Goal: Complete application form: Complete application form

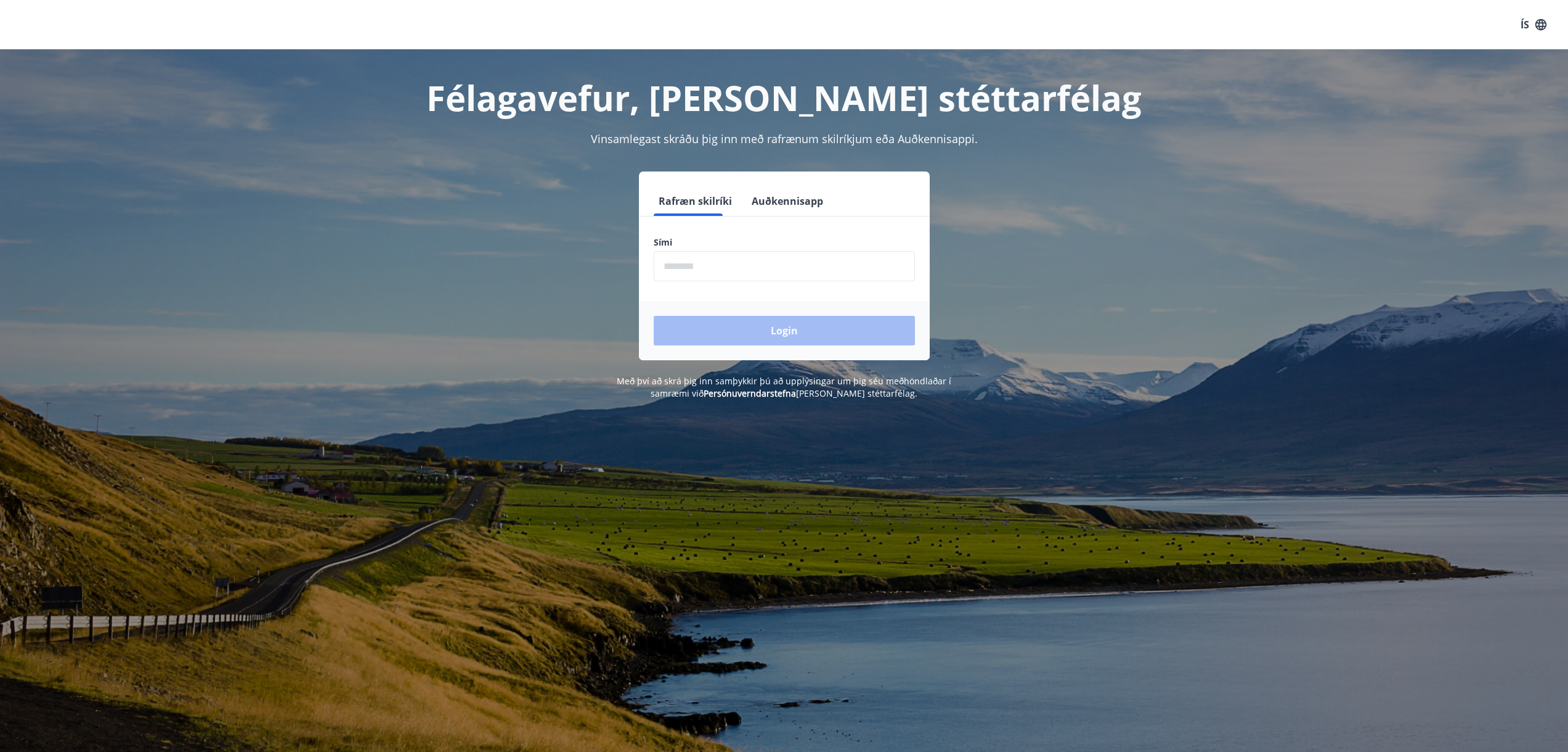
click at [710, 257] on input "phone" at bounding box center [784, 266] width 261 height 30
click at [746, 280] on input "phone" at bounding box center [784, 266] width 261 height 30
click at [757, 270] on input "phone" at bounding box center [784, 266] width 261 height 30
drag, startPoint x: 775, startPoint y: 264, endPoint x: 728, endPoint y: 261, distance: 47.1
click at [728, 261] on input "phone" at bounding box center [784, 266] width 261 height 30
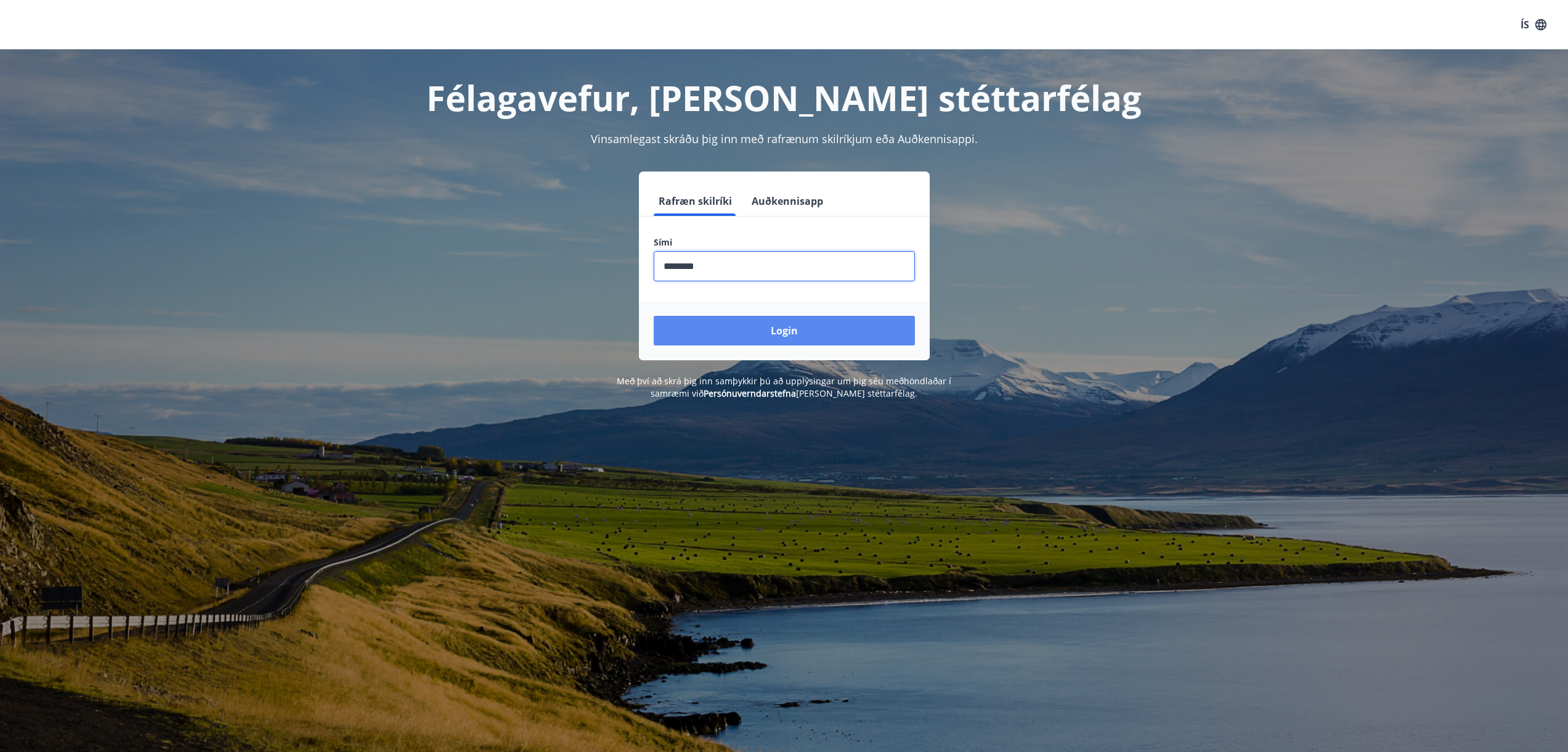
type input "********"
drag, startPoint x: 790, startPoint y: 336, endPoint x: 783, endPoint y: 334, distance: 7.3
click at [790, 336] on button "Login" at bounding box center [784, 331] width 261 height 30
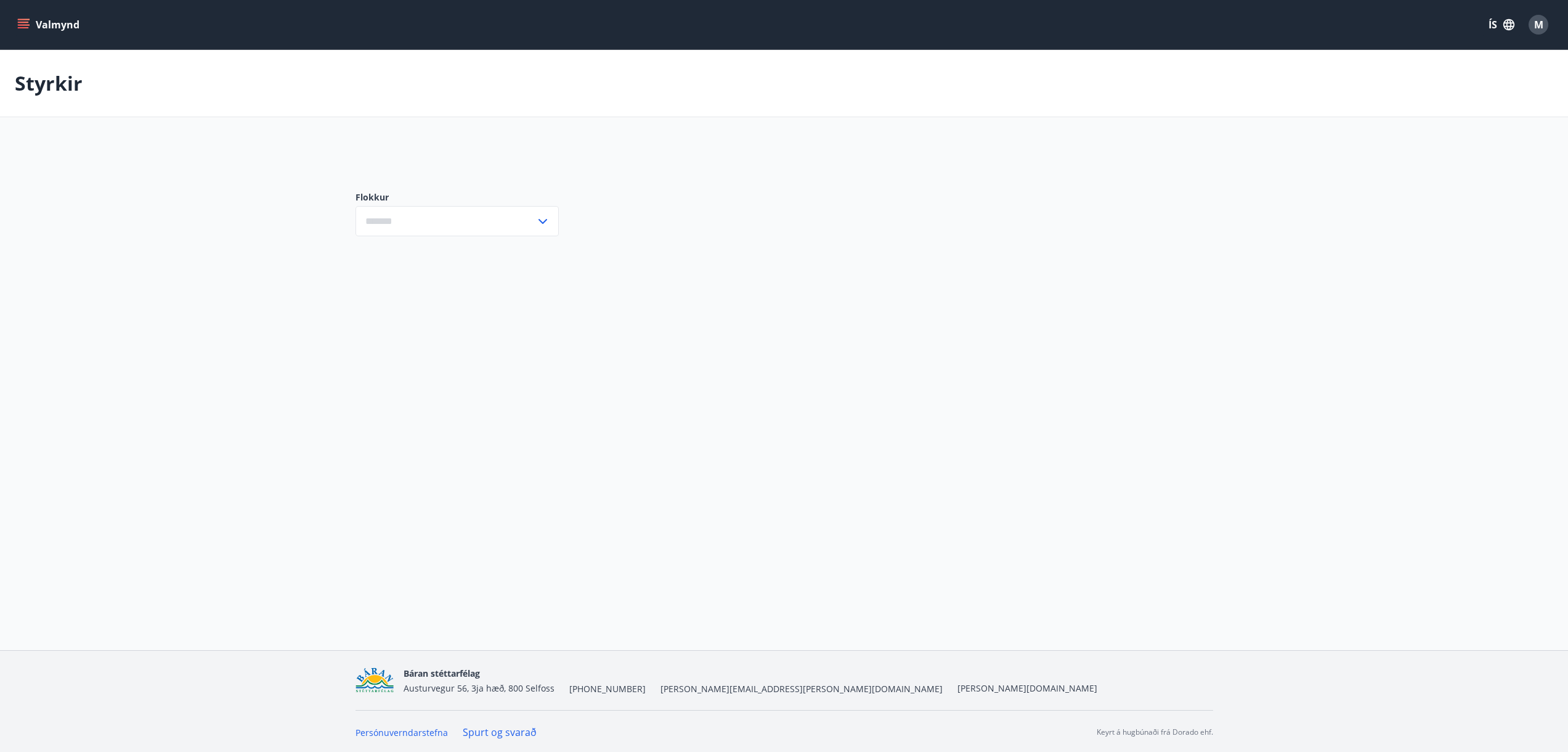
type input "***"
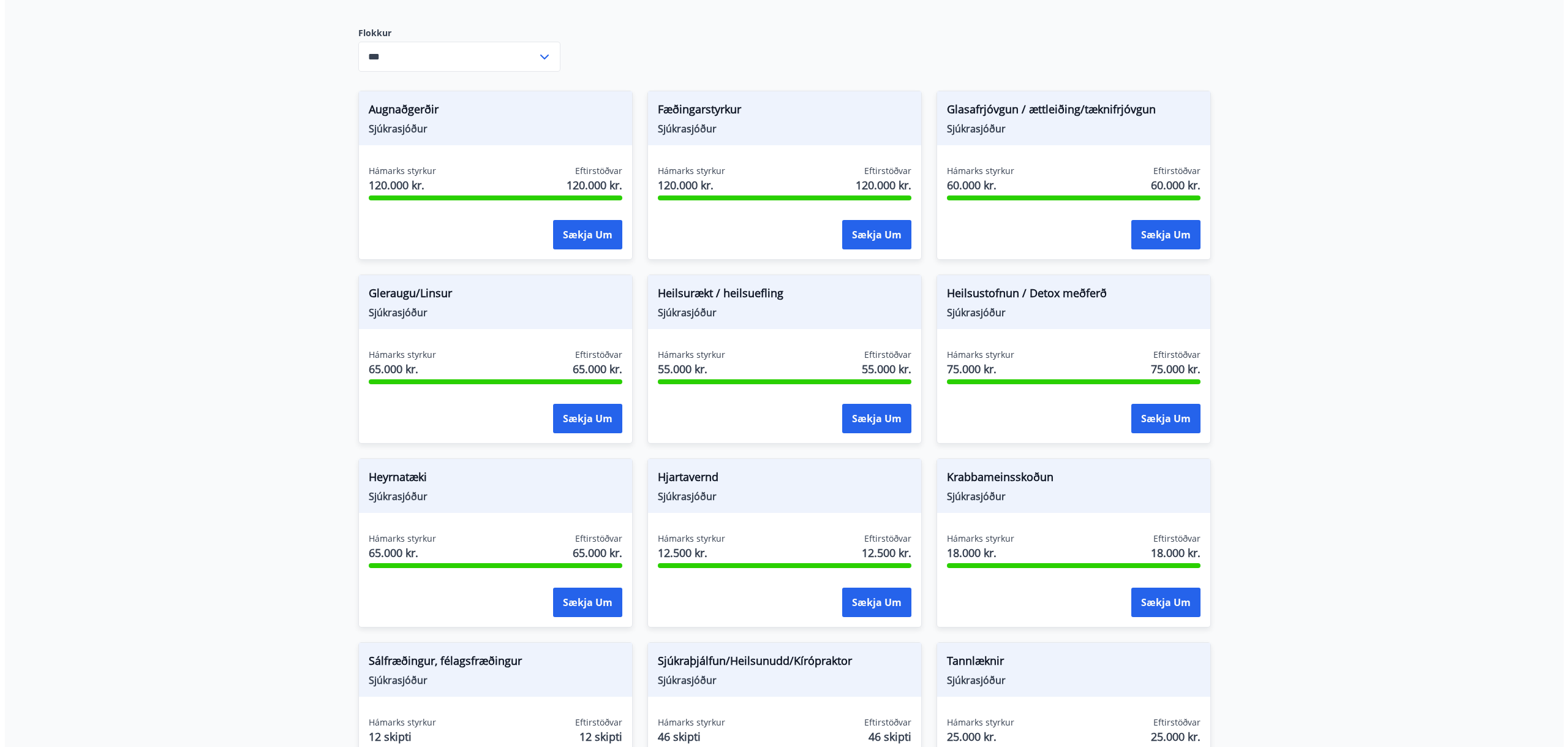
scroll to position [328, 0]
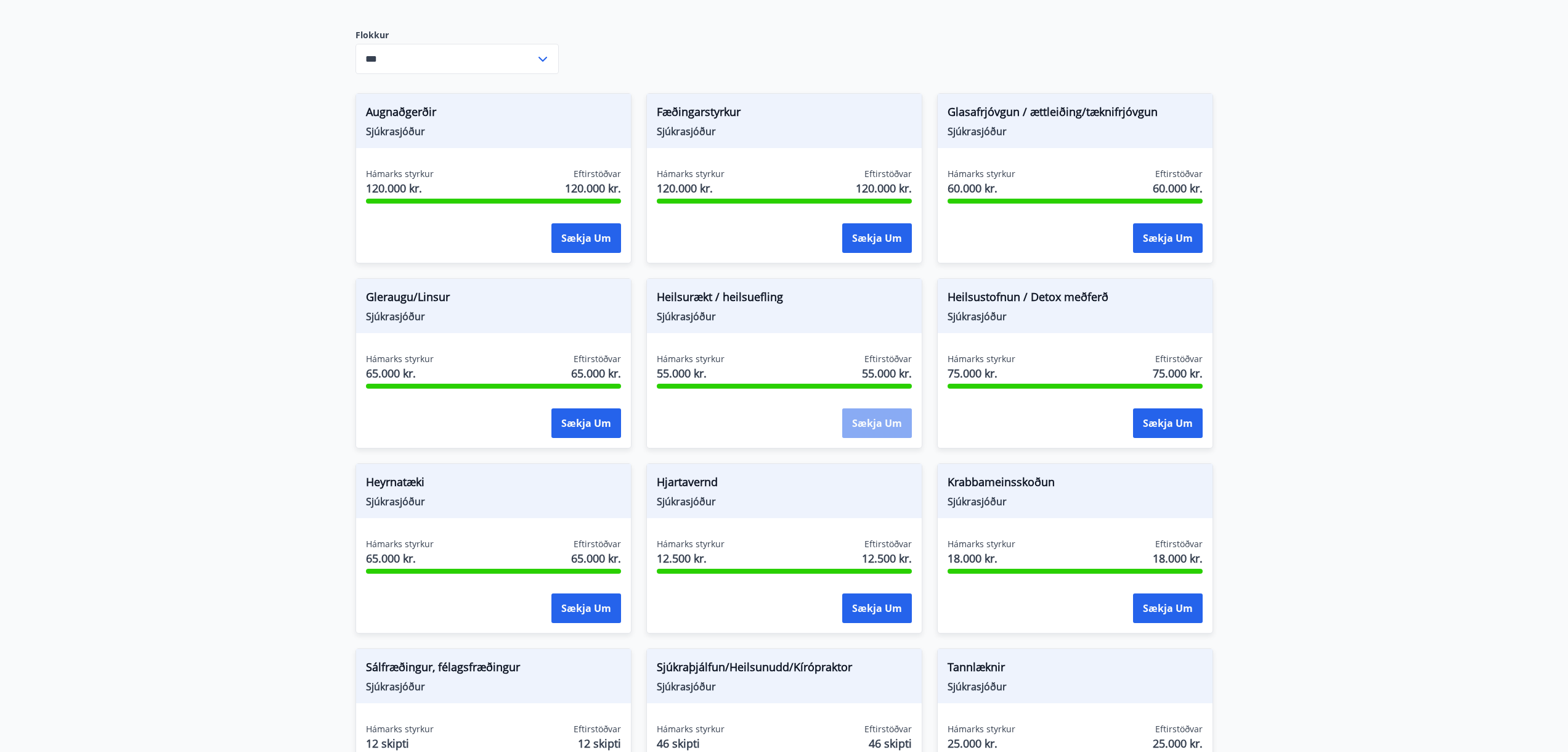
click at [861, 415] on button "Sækja um" at bounding box center [877, 423] width 69 height 30
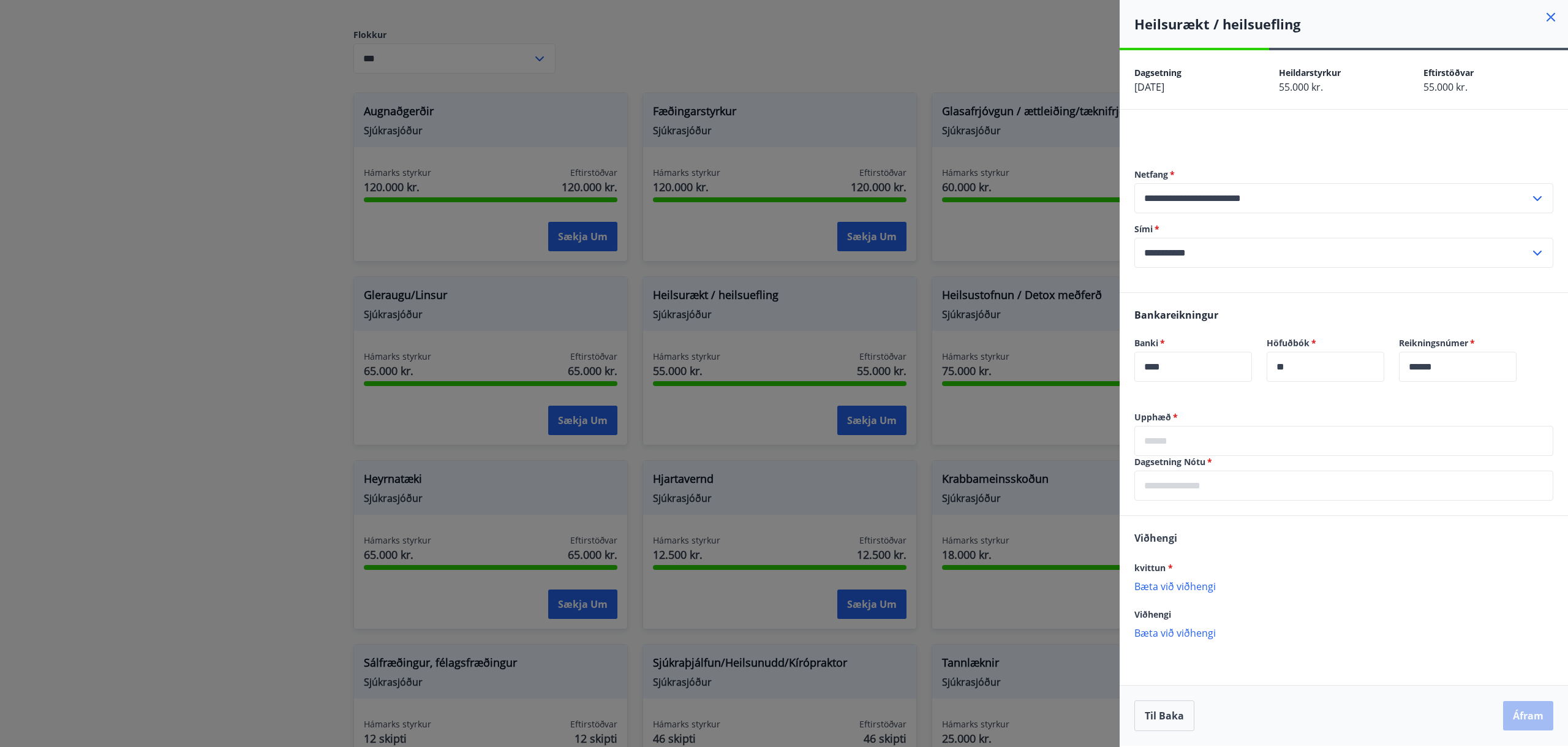
click at [1186, 434] on input "text" at bounding box center [1343, 441] width 419 height 30
click at [1187, 436] on input "text" at bounding box center [1343, 441] width 419 height 30
type input "*****"
click at [1166, 495] on input "text" at bounding box center [1343, 485] width 419 height 30
type input "**********"
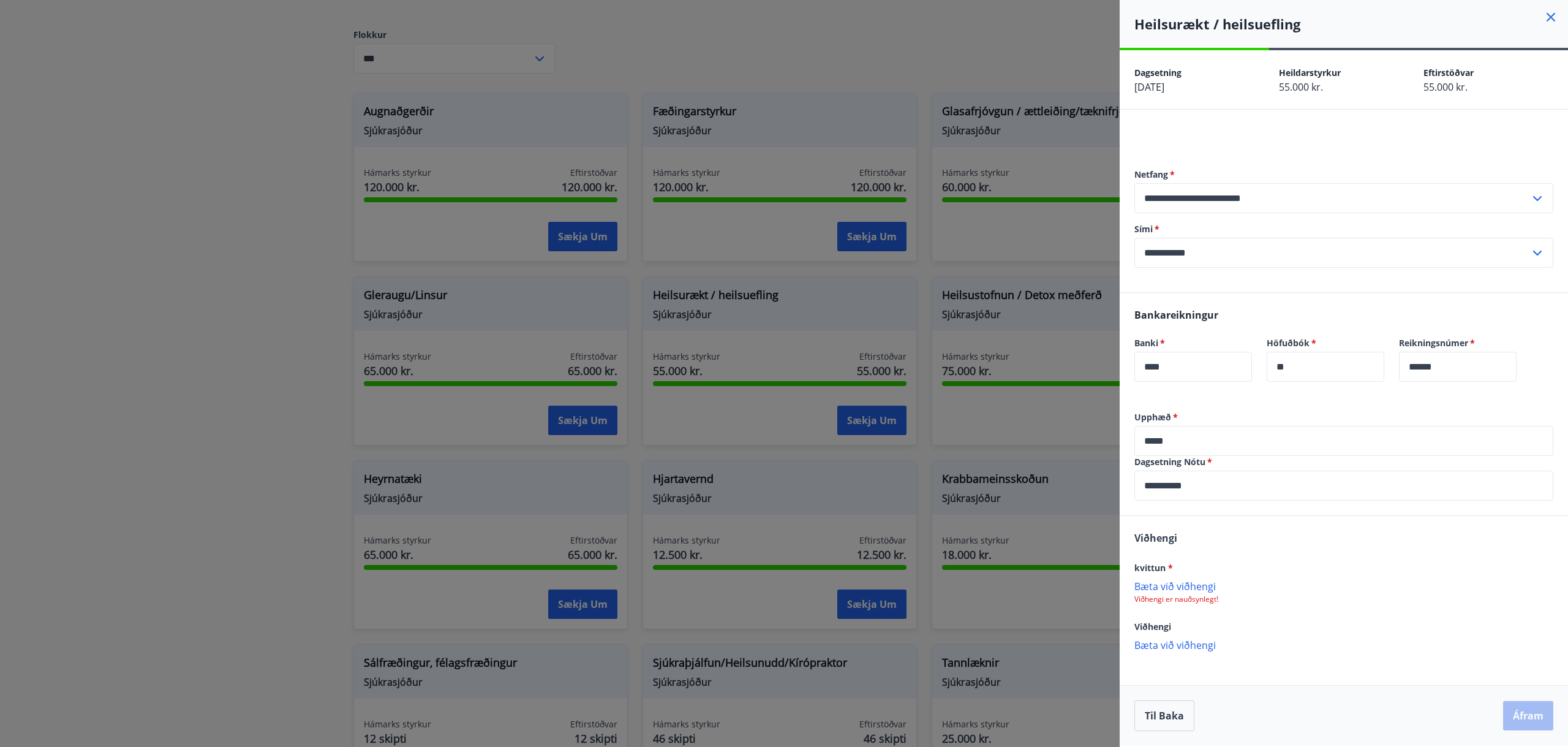
click at [1175, 584] on p "Bæta við viðhengi" at bounding box center [1343, 585] width 419 height 13
click at [1177, 645] on p "Bæta við viðhengi" at bounding box center [1343, 645] width 419 height 13
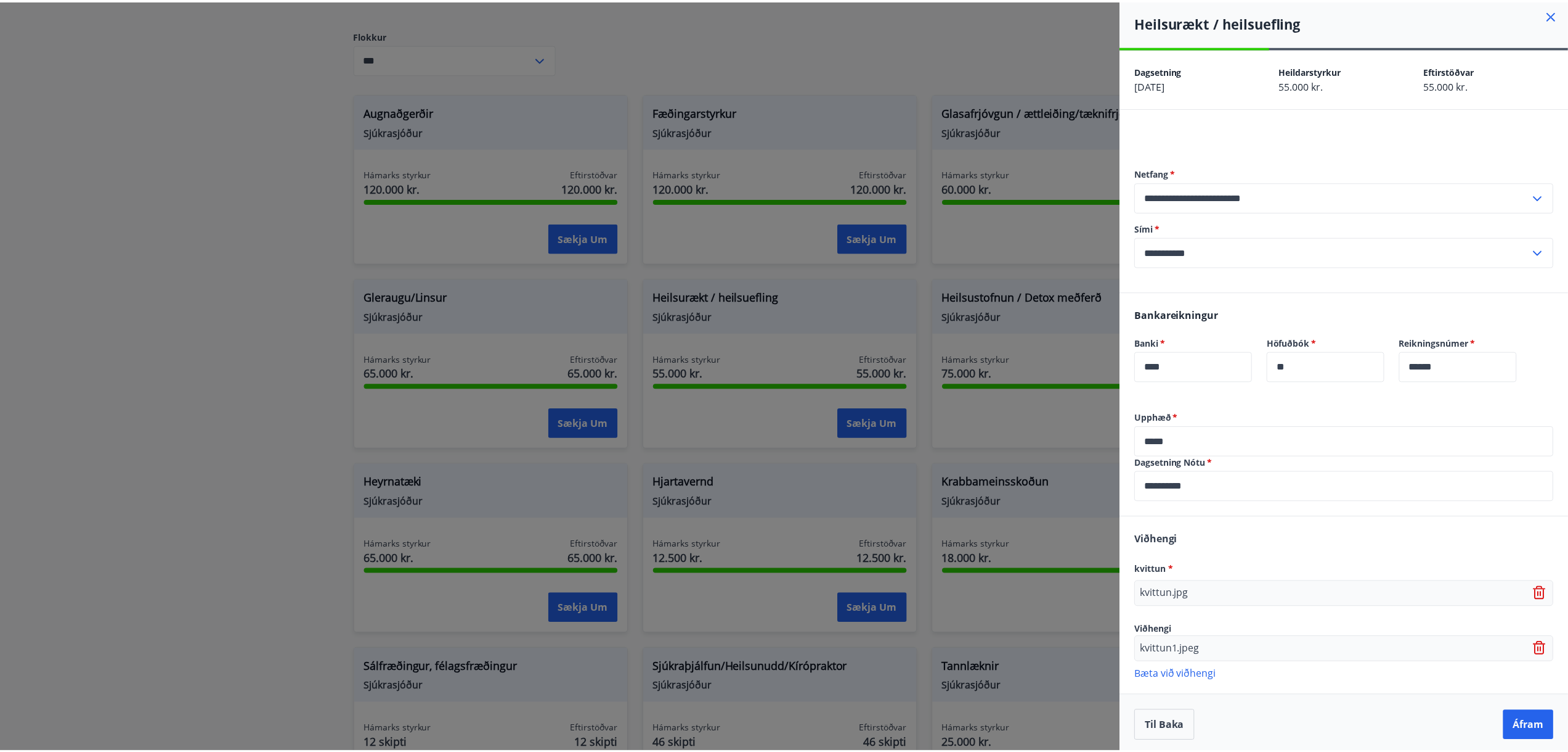
scroll to position [0, 0]
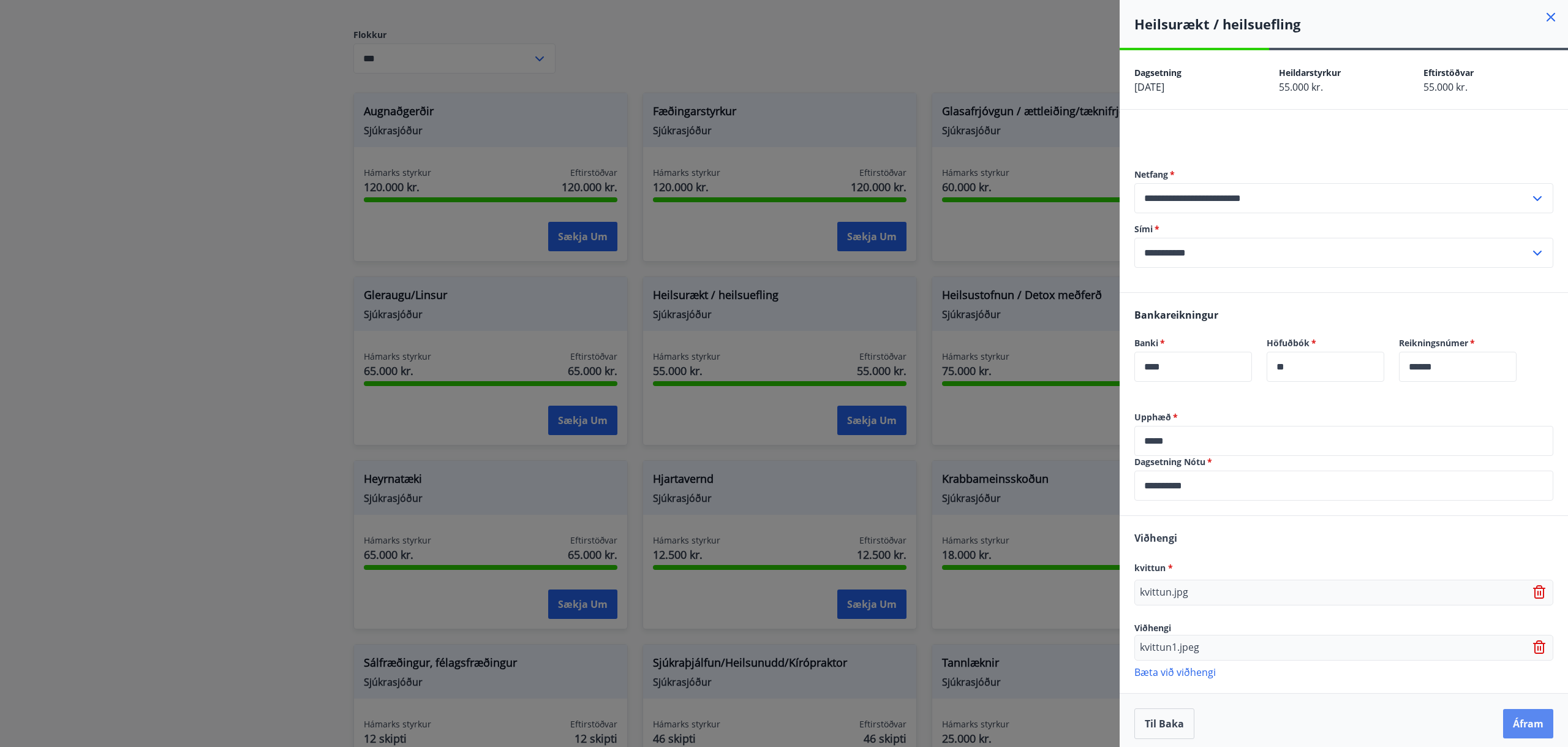
click at [1503, 724] on button "Áfram" at bounding box center [1528, 723] width 50 height 30
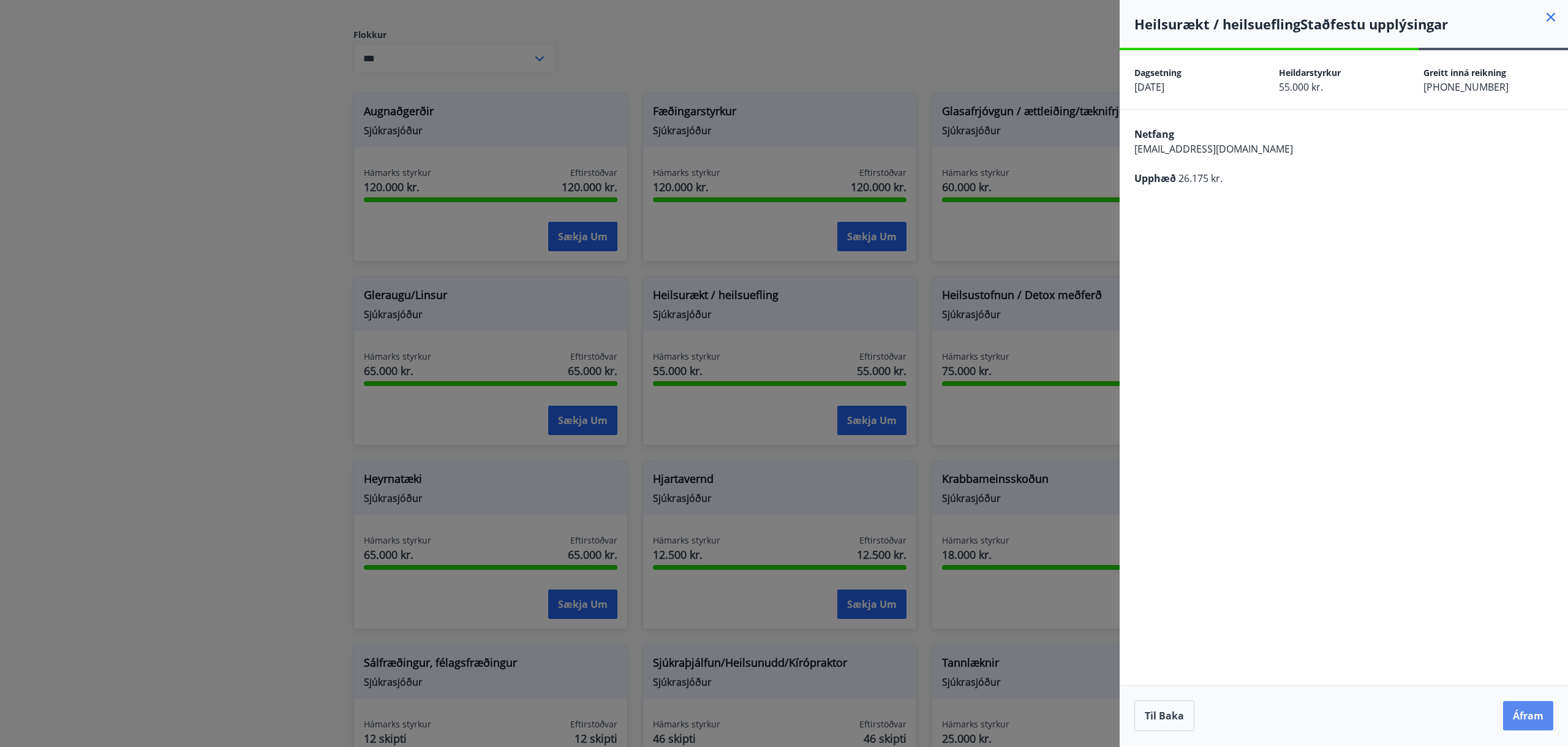
click at [1533, 712] on button "Áfram" at bounding box center [1528, 716] width 50 height 30
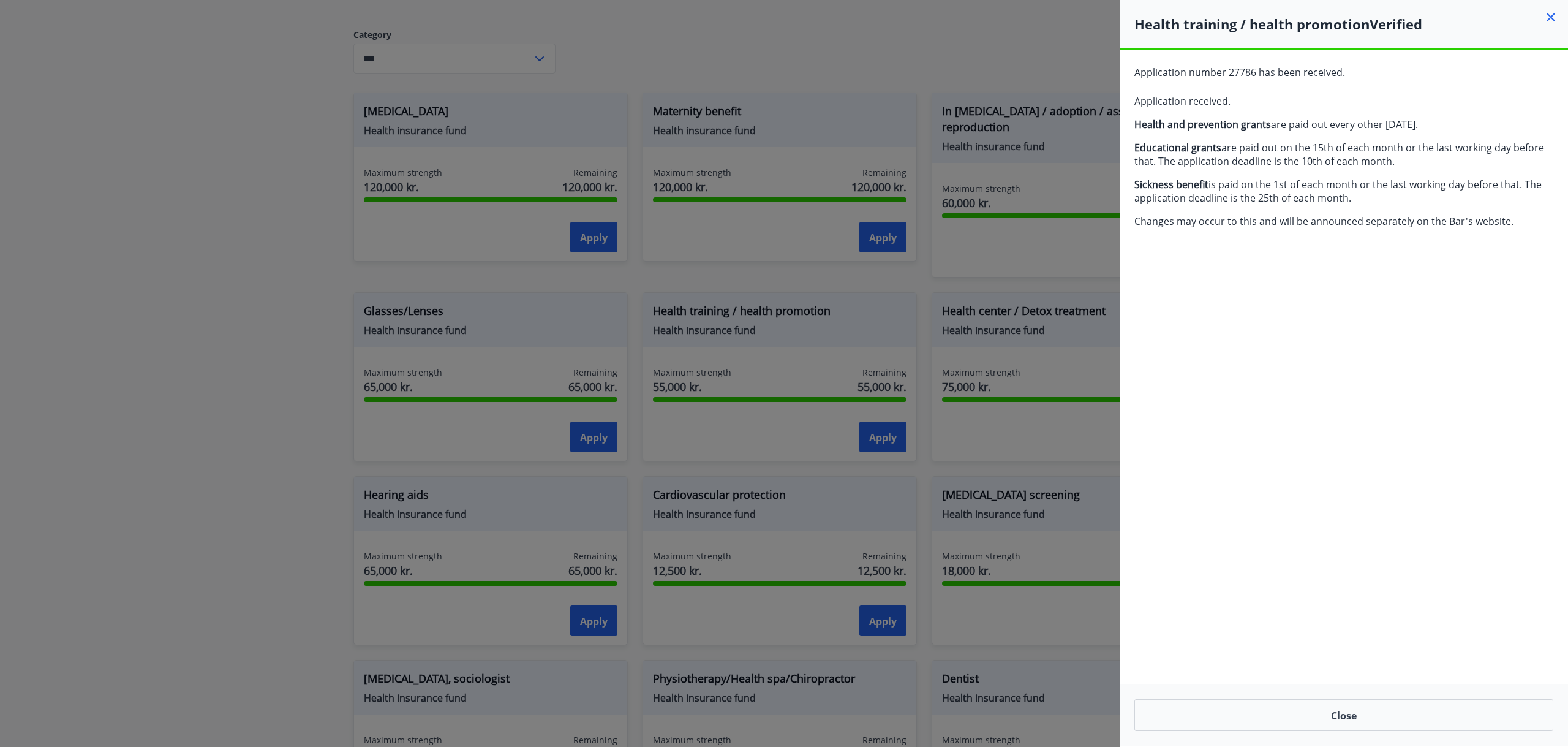
click at [1552, 24] on icon at bounding box center [1551, 17] width 15 height 15
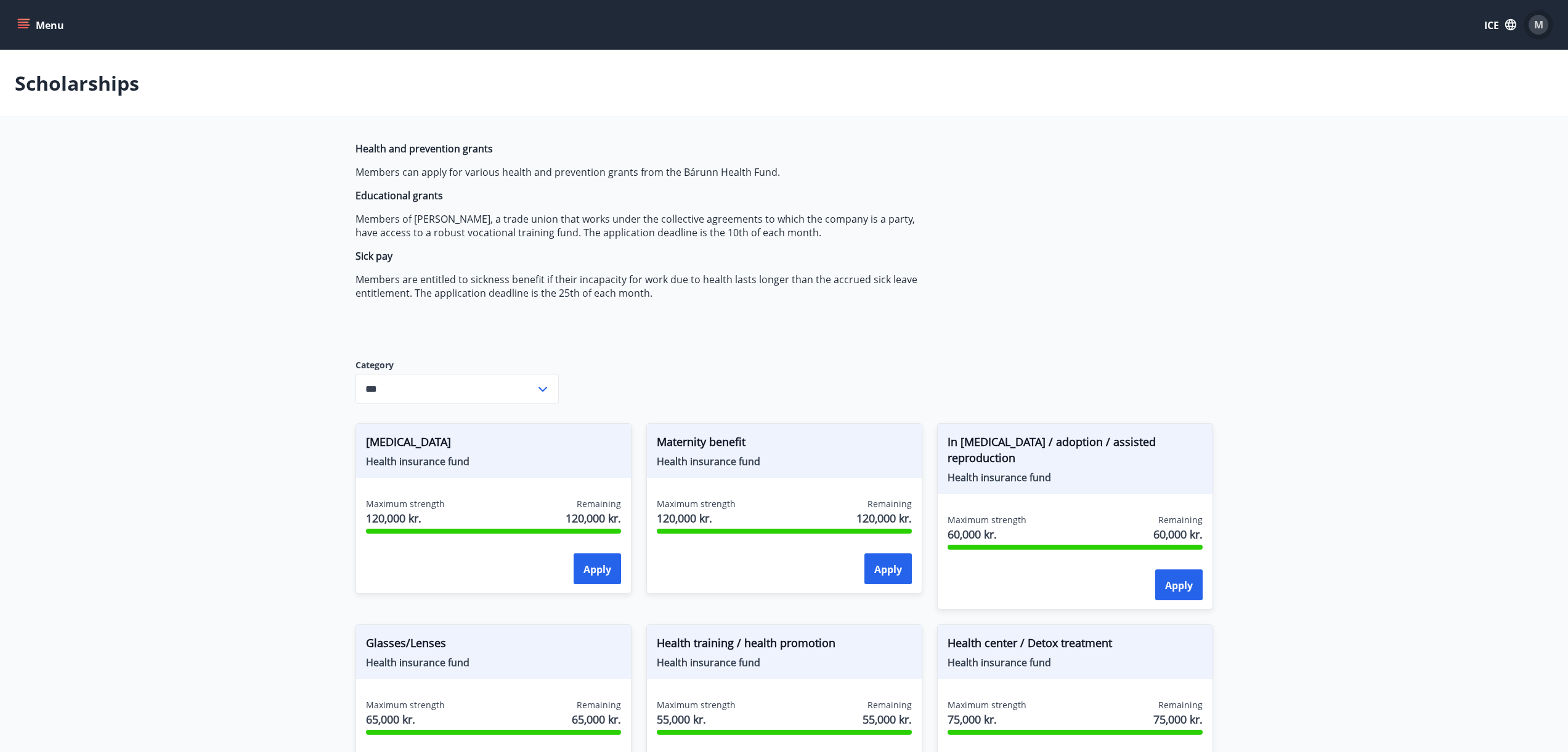
drag, startPoint x: 1544, startPoint y: 34, endPoint x: 1545, endPoint y: 40, distance: 6.1
click at [1545, 39] on div "M" at bounding box center [1539, 25] width 30 height 30
click at [1542, 27] on span "M" at bounding box center [1539, 25] width 9 height 13
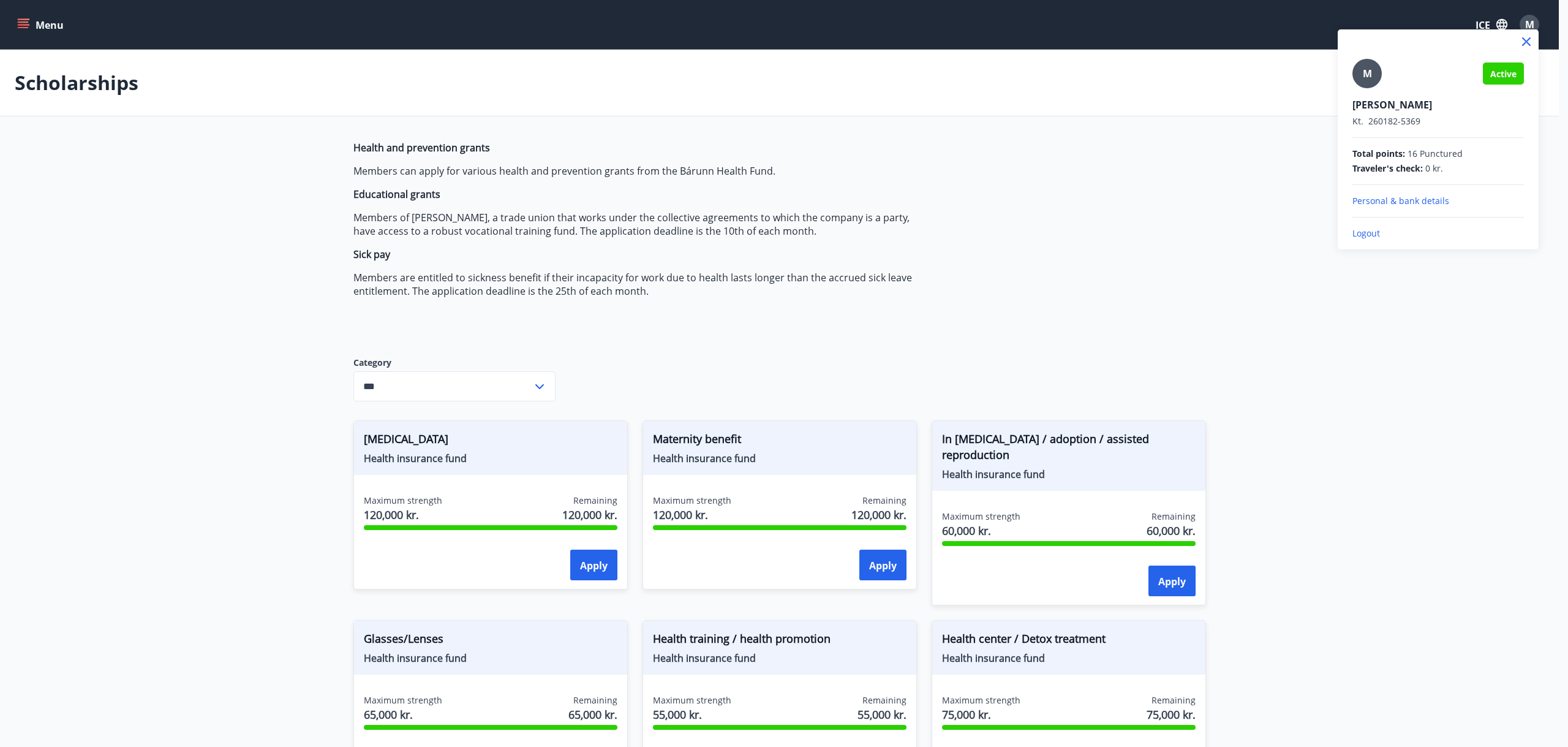
click at [1374, 231] on font "Logout" at bounding box center [1366, 233] width 27 height 12
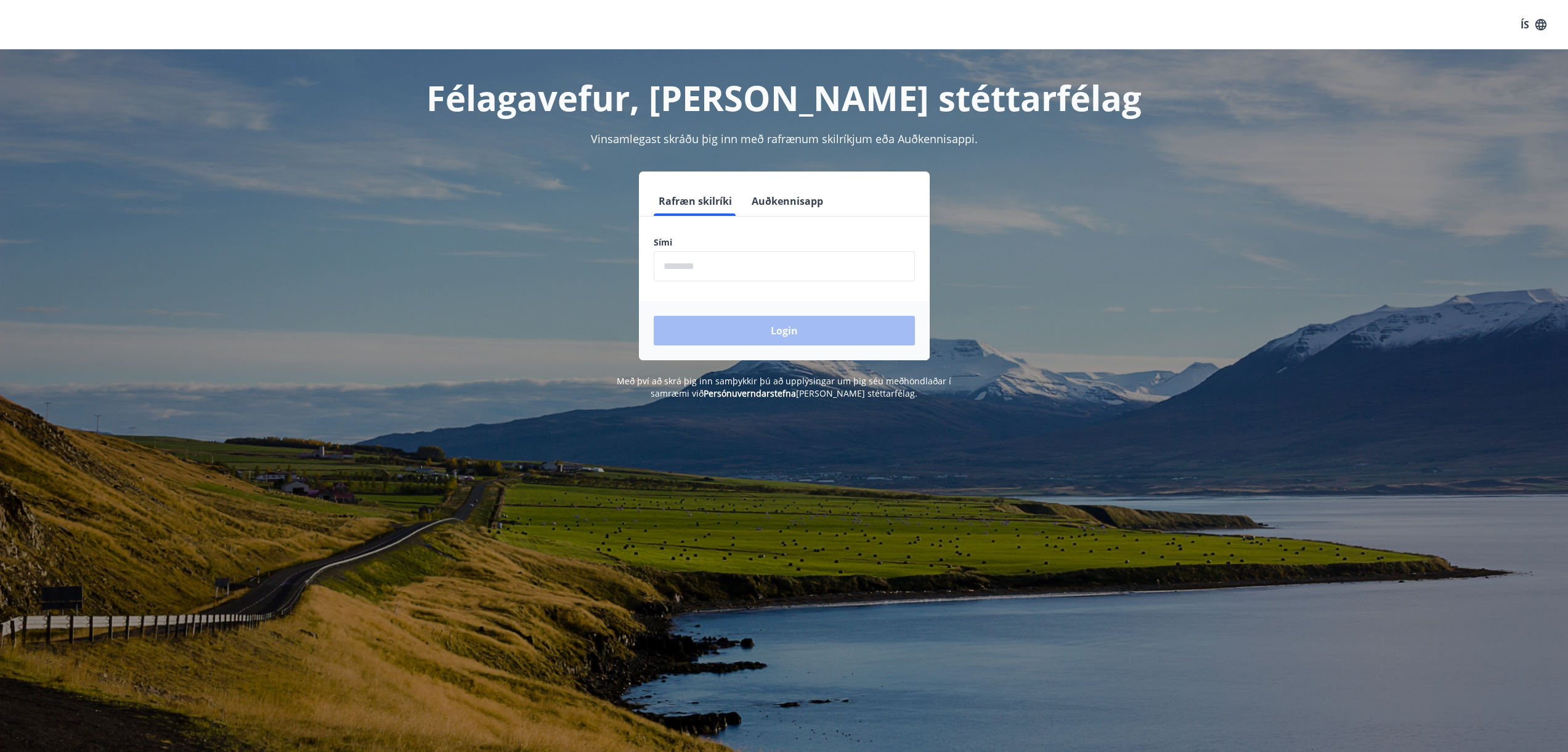
click at [749, 272] on input "phone" at bounding box center [784, 266] width 261 height 30
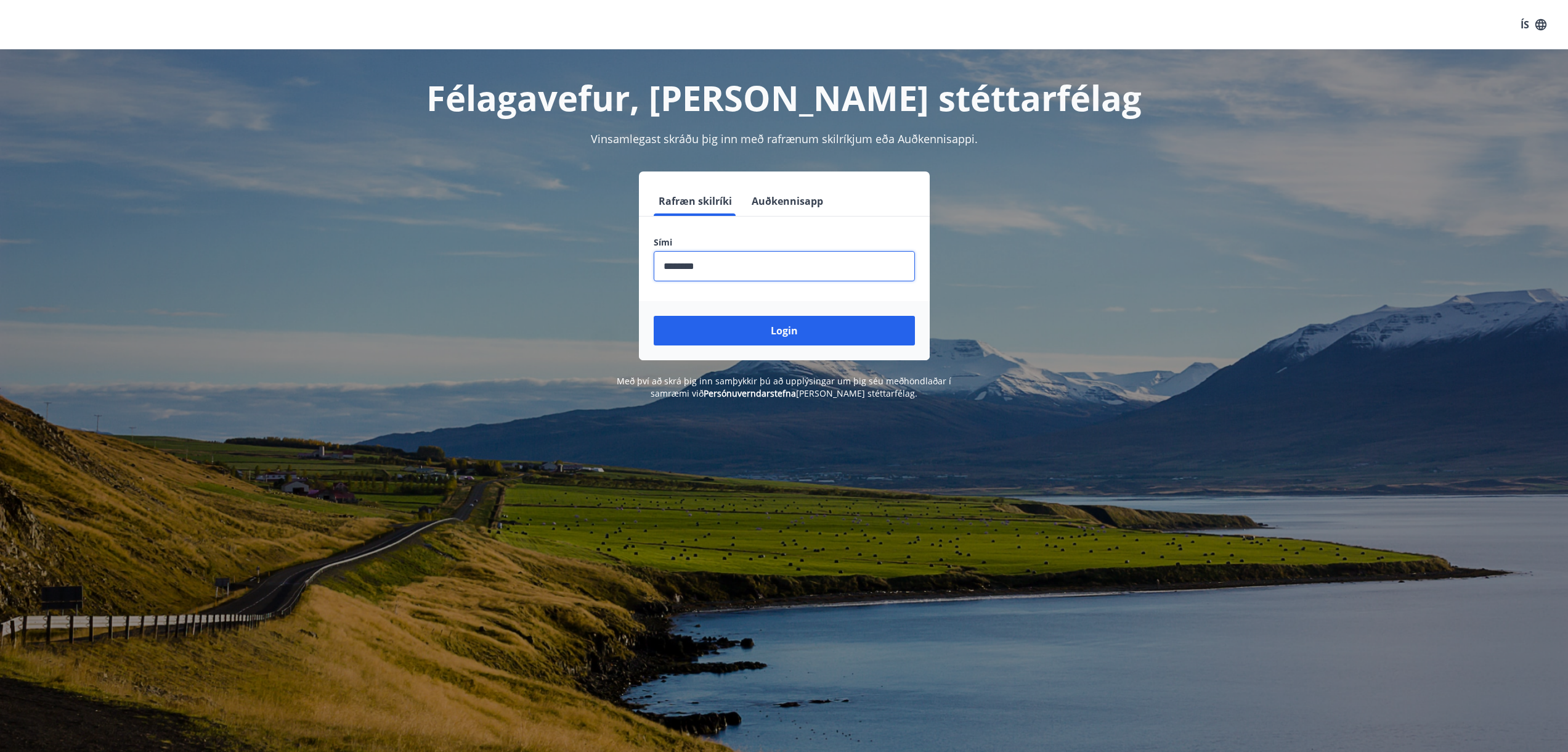
type input "********"
click at [654, 316] on button "Login" at bounding box center [784, 331] width 261 height 30
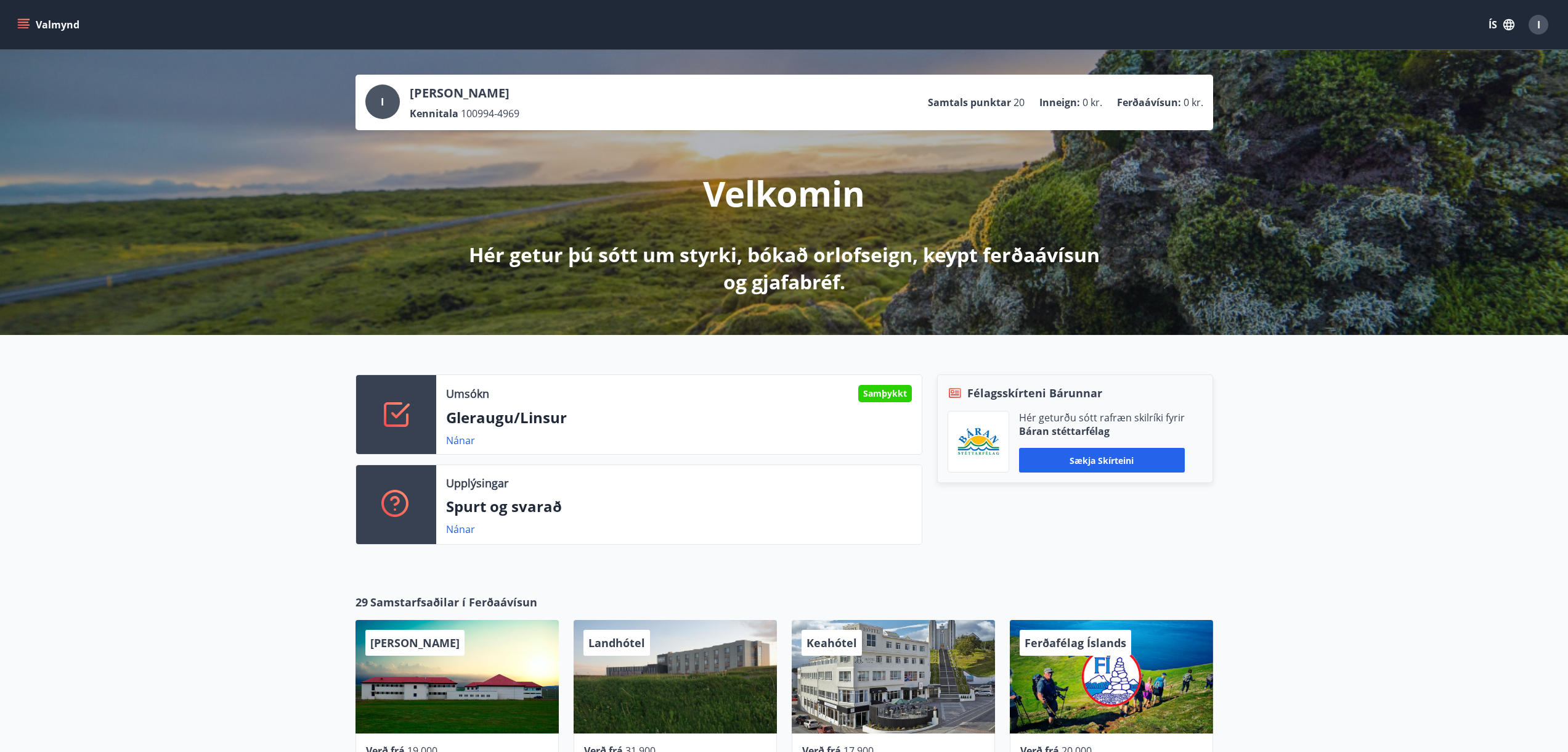
click at [1540, 33] on div "I" at bounding box center [1539, 25] width 19 height 19
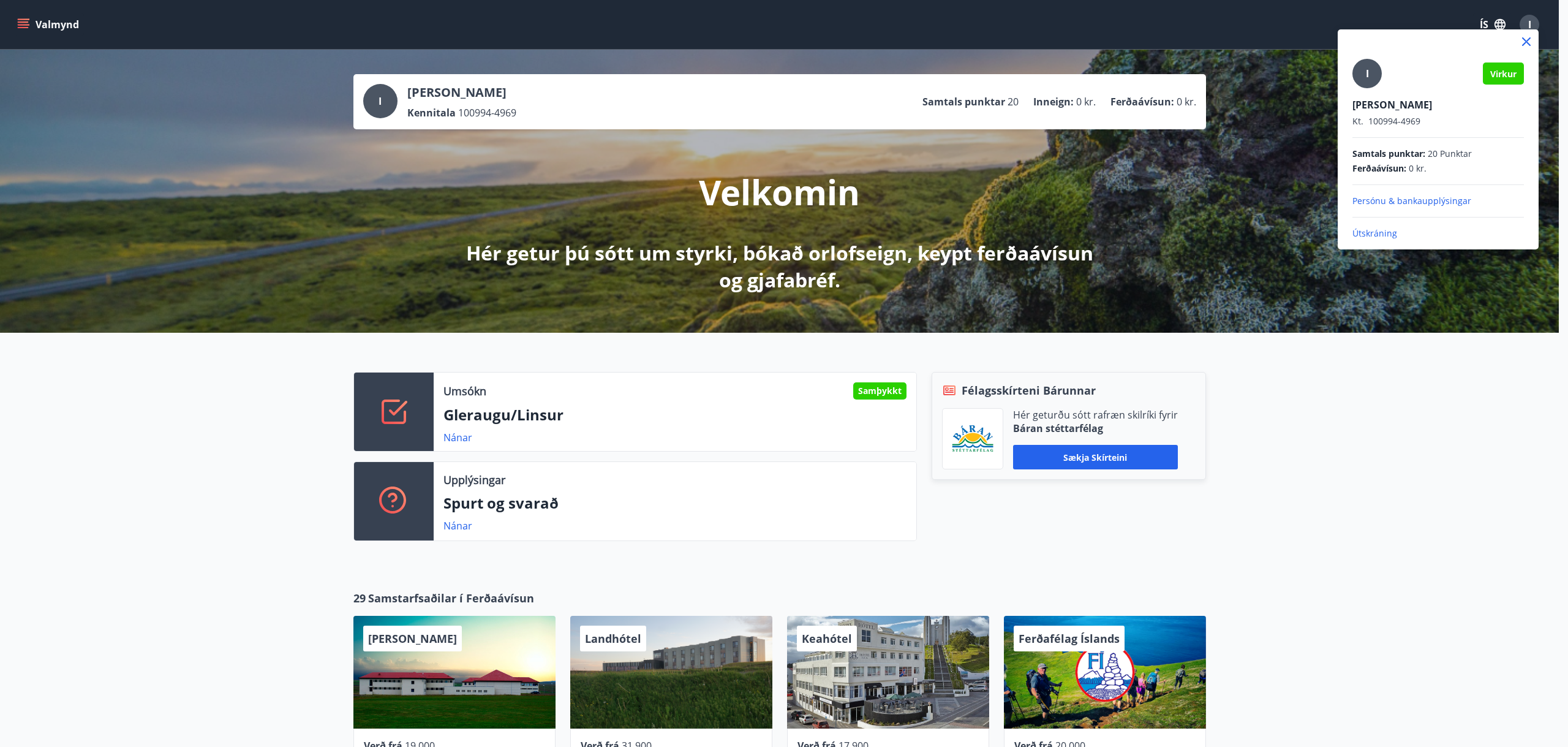
drag, startPoint x: 1142, startPoint y: 352, endPoint x: 1129, endPoint y: 338, distance: 19.1
click at [1141, 352] on div at bounding box center [784, 373] width 1568 height 747
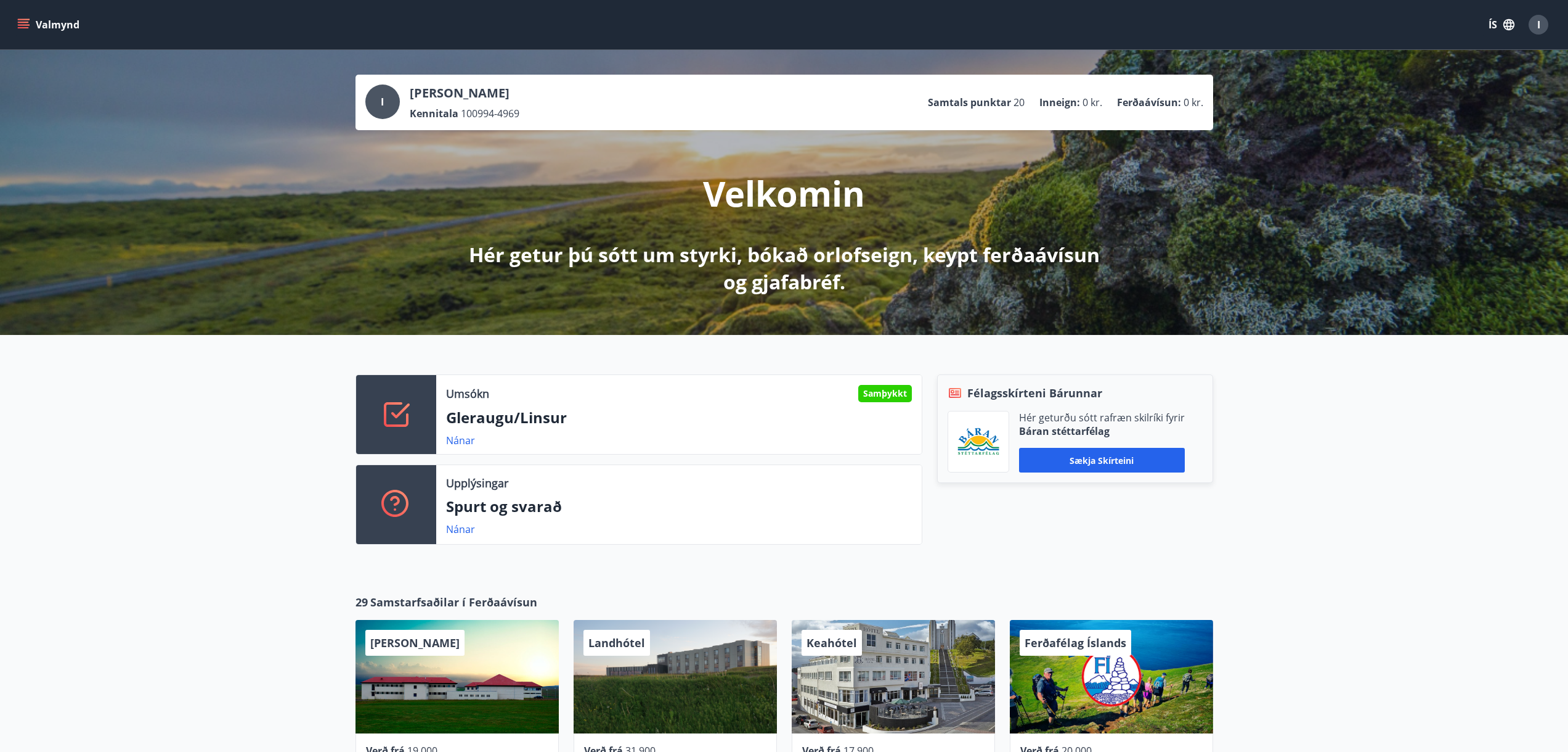
click at [34, 13] on div "Valmynd ÍS I" at bounding box center [784, 25] width 1539 height 30
click at [48, 23] on button "Valmynd" at bounding box center [49, 25] width 69 height 22
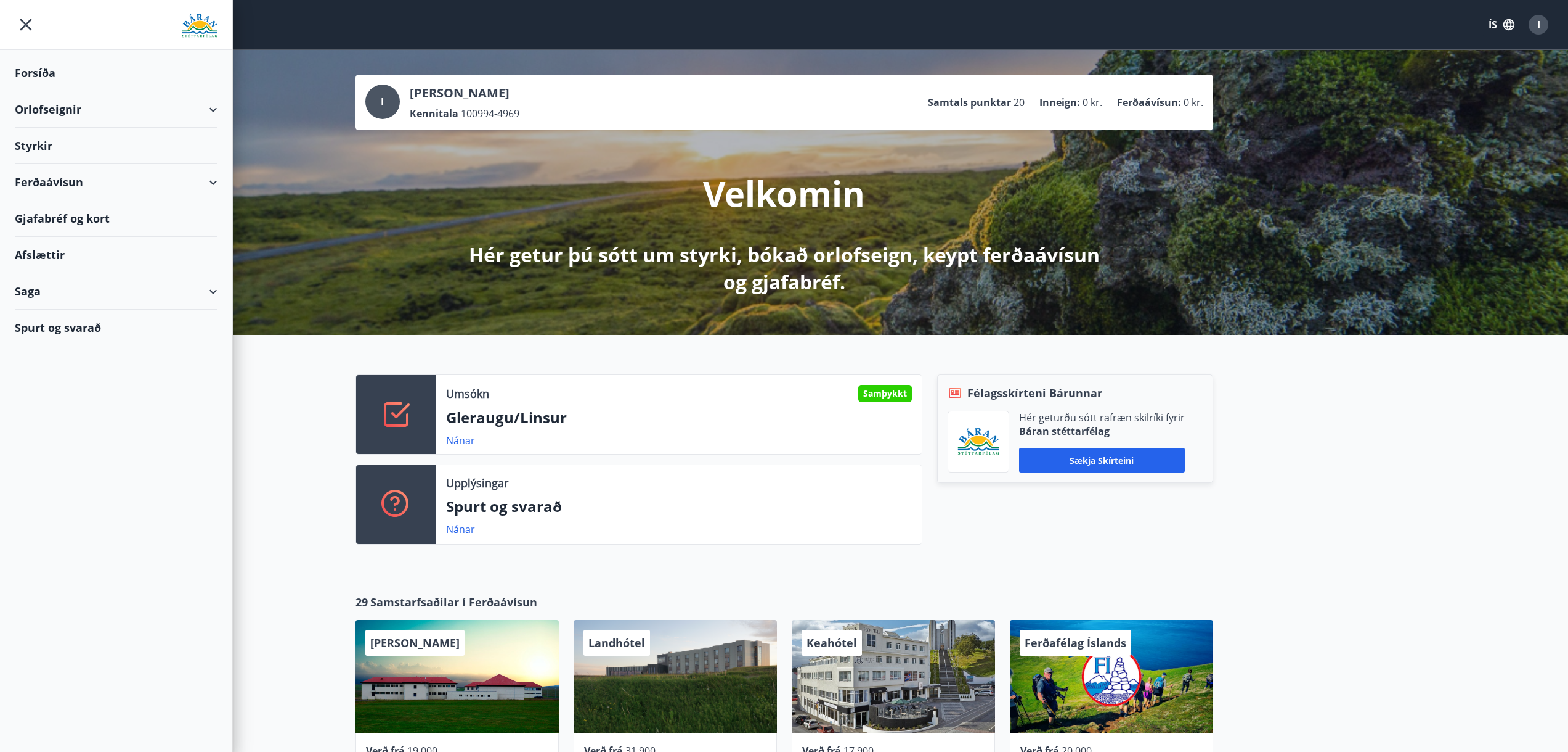
click at [69, 139] on div "Styrkir" at bounding box center [116, 146] width 203 height 37
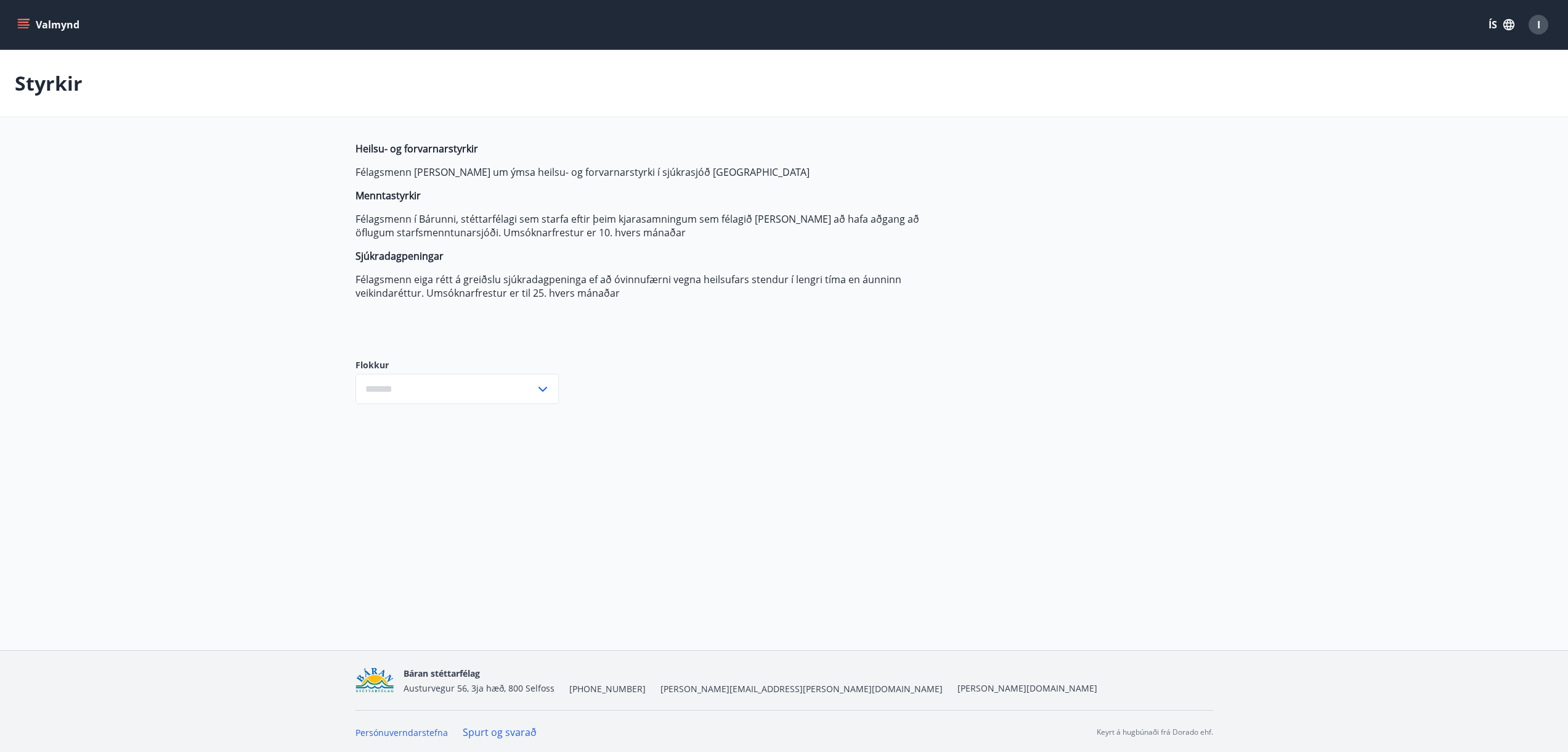
type input "***"
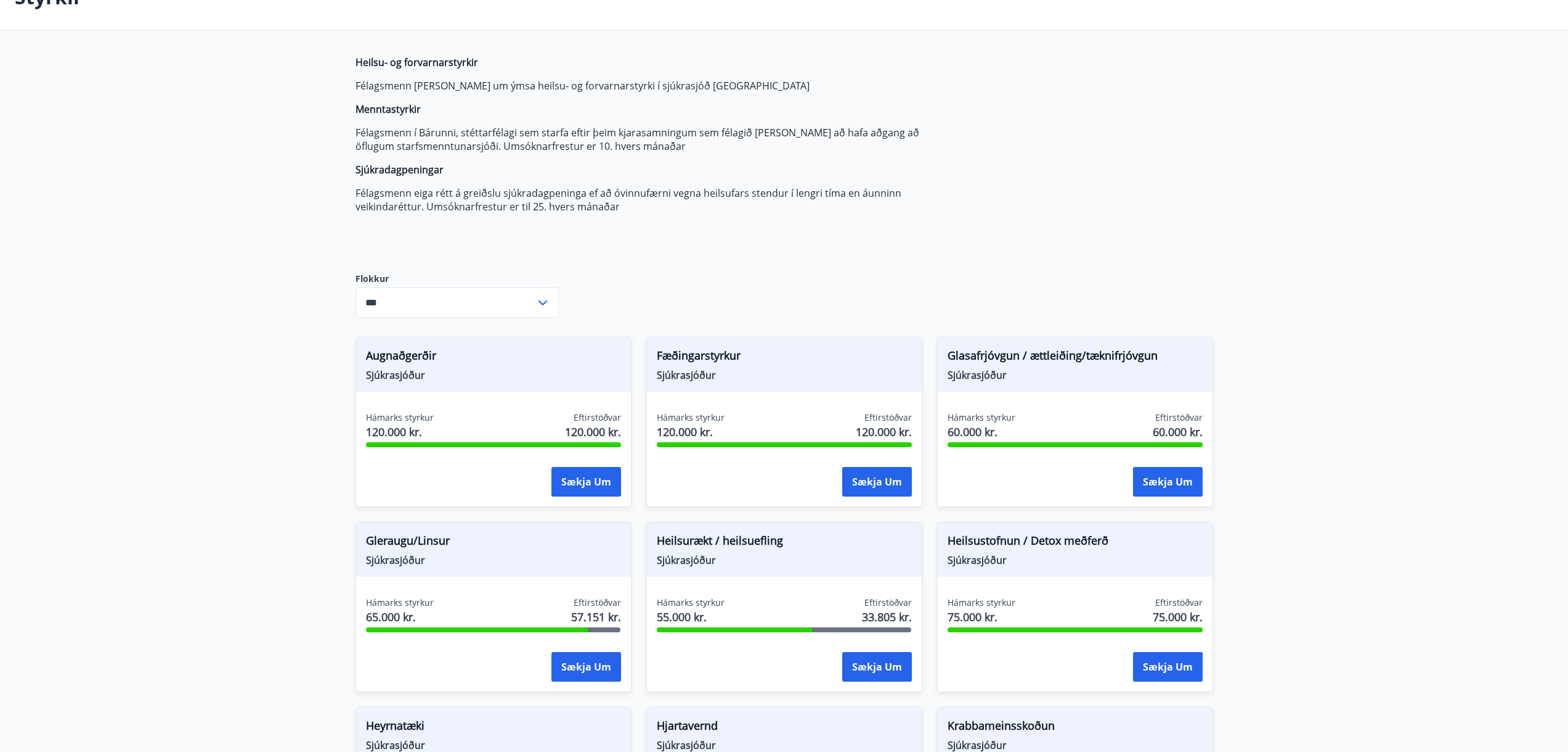
scroll to position [308, 0]
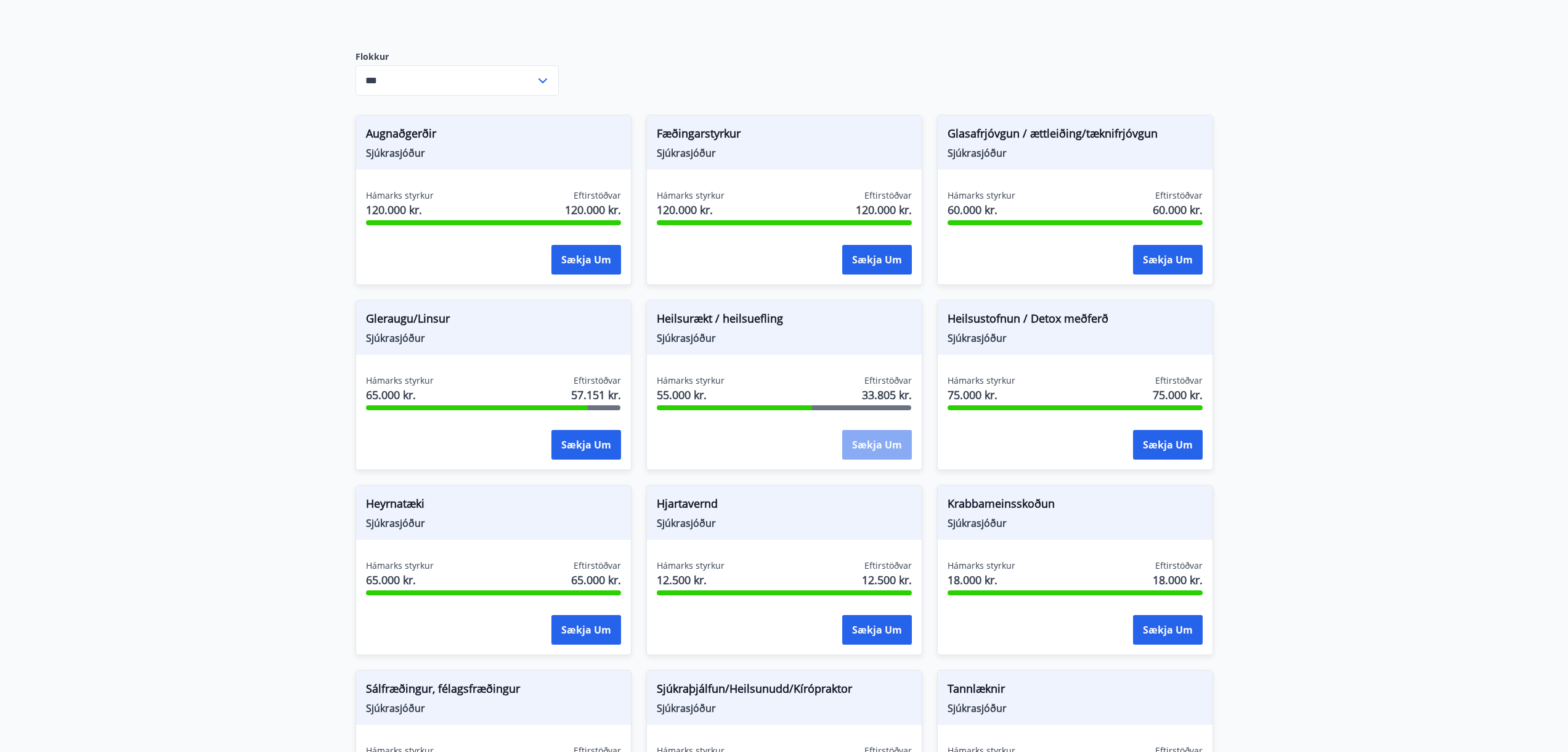
click at [860, 444] on button "Sækja um" at bounding box center [877, 444] width 69 height 30
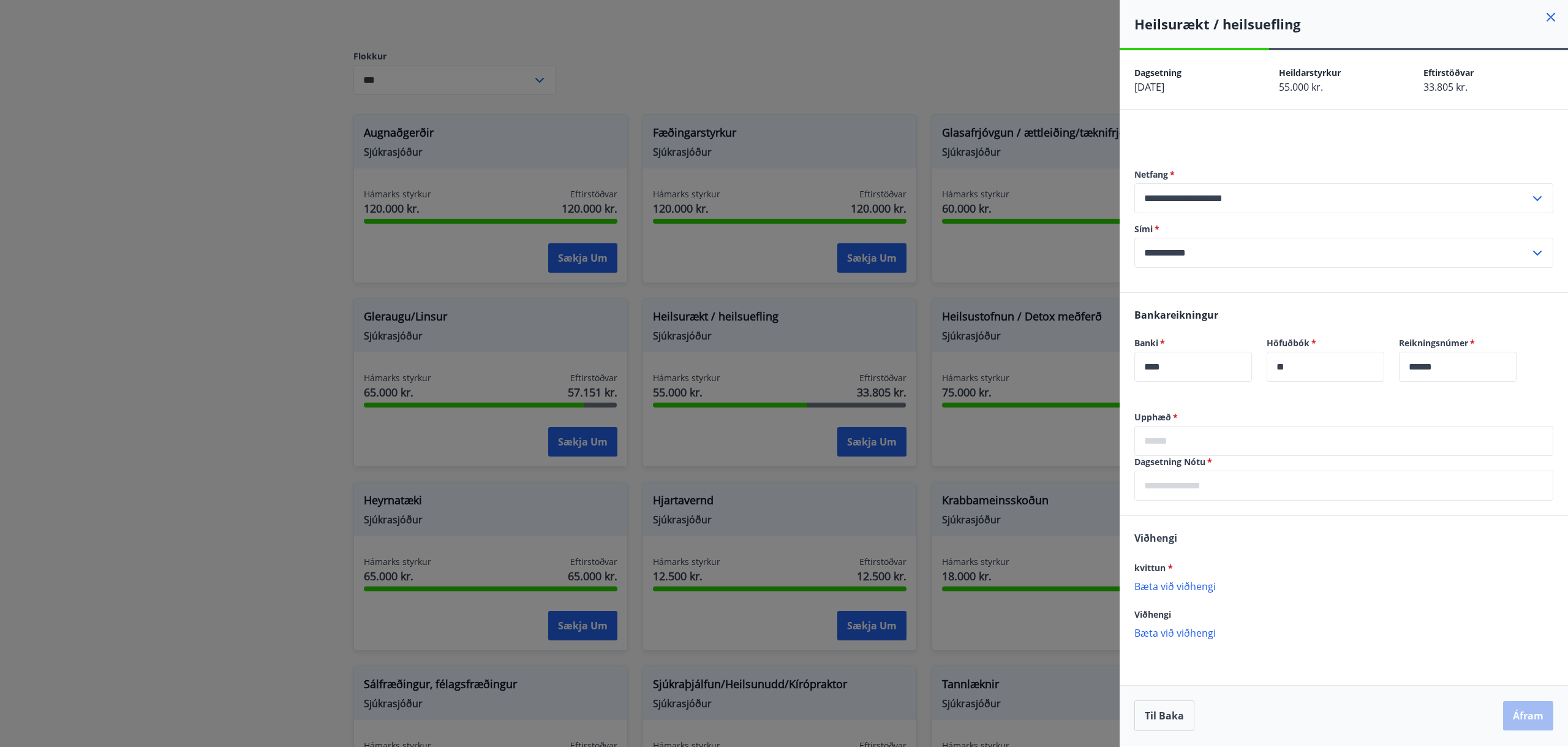
click at [1176, 429] on input "text" at bounding box center [1343, 441] width 419 height 30
type input "*****"
click at [1291, 485] on input "text" at bounding box center [1343, 485] width 419 height 30
click at [1338, 611] on div "Viðhengi kvittun * Bæta við viðhengi Viðhengi er nauðsynlegt! Viðhengi Bæta við…" at bounding box center [1343, 602] width 448 height 149
click at [1280, 493] on input "text" at bounding box center [1343, 485] width 419 height 30
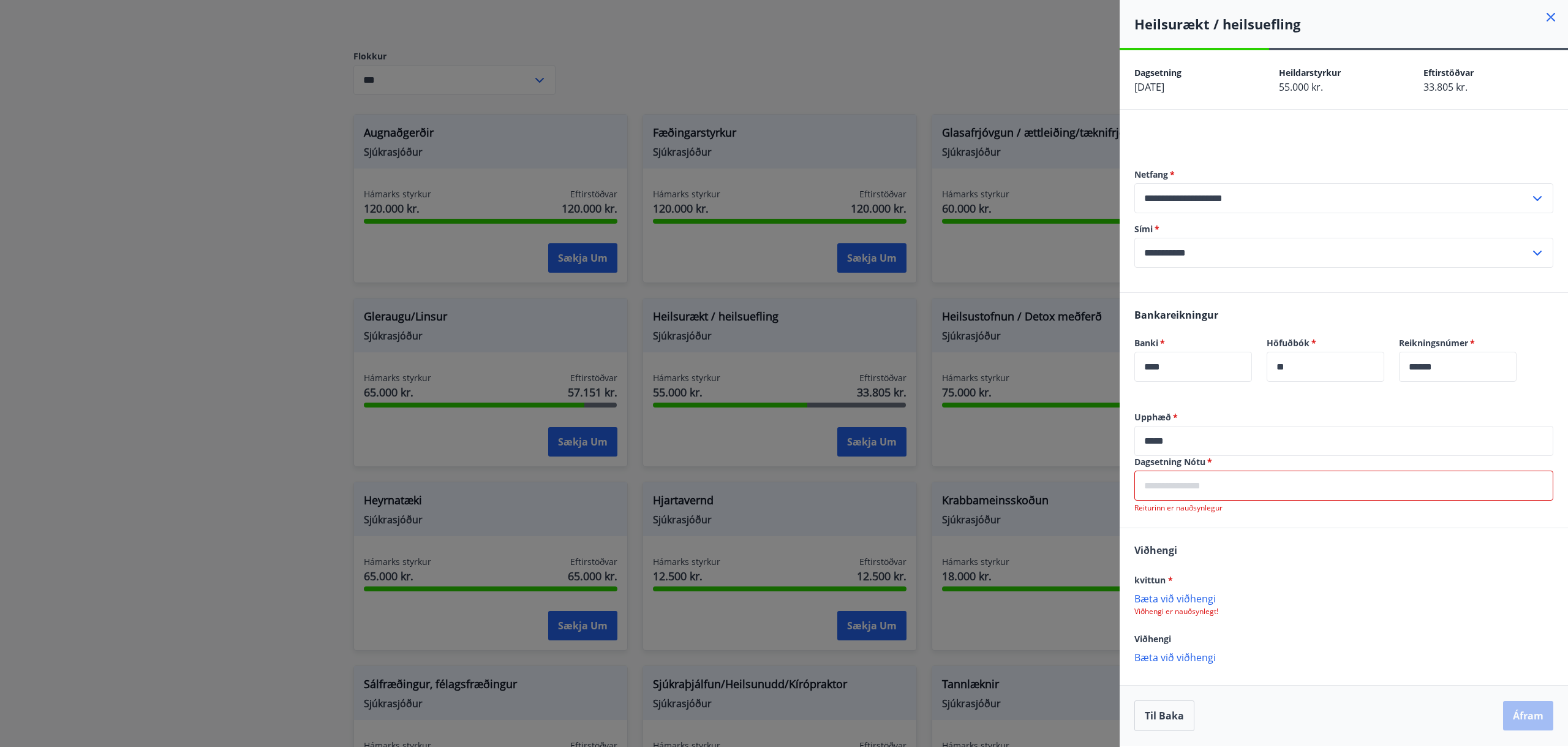
click at [1280, 493] on input "text" at bounding box center [1343, 485] width 419 height 30
type input "**********"
click at [1168, 594] on p "Viðhengi er nauðsynlegt!" at bounding box center [1343, 599] width 419 height 10
click at [1165, 583] on p "Bæta við viðhengi" at bounding box center [1343, 585] width 419 height 13
click at [1181, 651] on div "Viðhengi kvittun * abler-invoice-3462369.pdf Viðhengi Bæta við viðhengi {error_…" at bounding box center [1343, 590] width 448 height 151
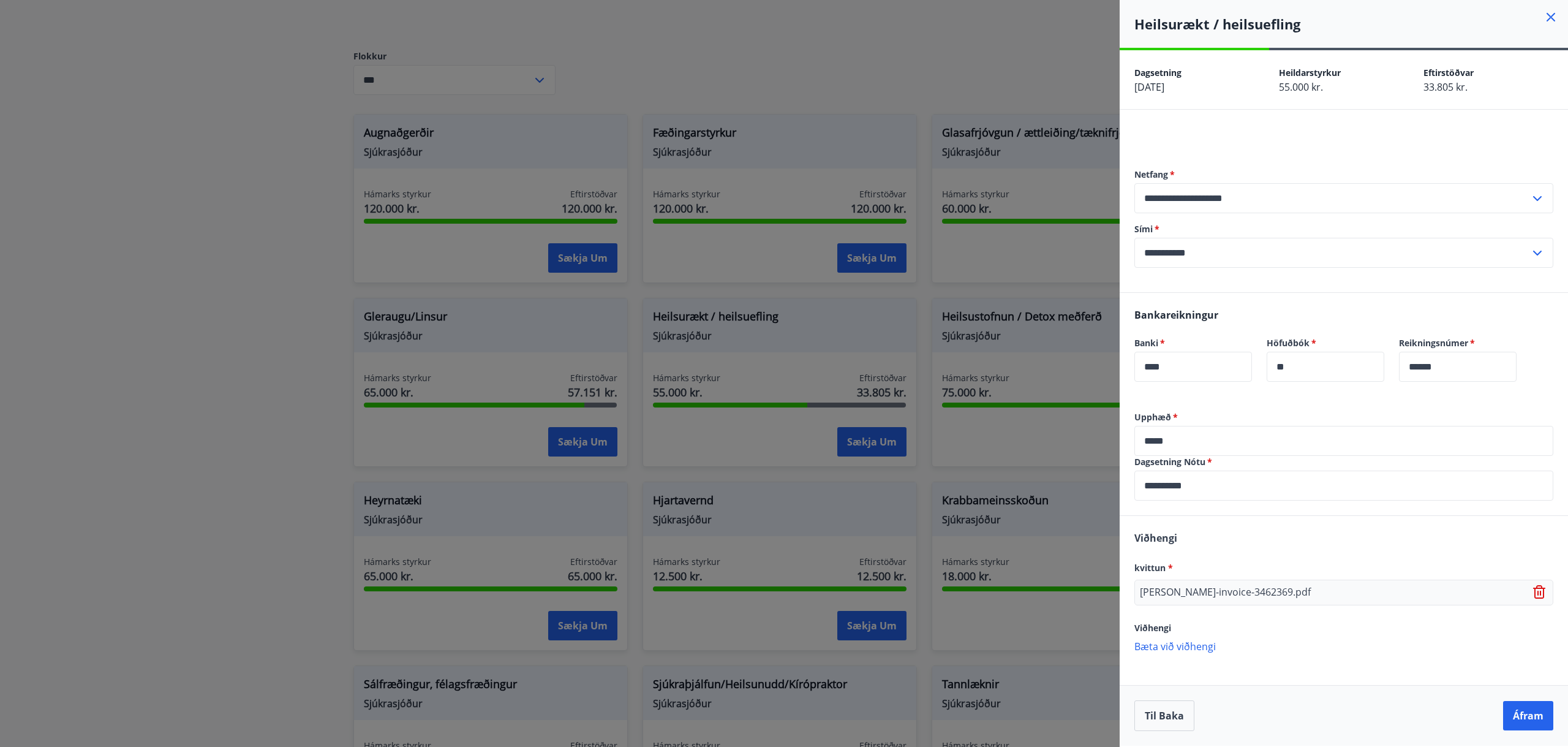
click at [1179, 639] on div "Viðhengi kvittun * abler-invoice-3462369.pdf Viðhengi Bæta við viðhengi {error_…" at bounding box center [1343, 590] width 448 height 151
click at [1186, 642] on p "Bæta við viðhengi" at bounding box center [1343, 645] width 419 height 13
click at [1520, 731] on button "Áfram" at bounding box center [1528, 723] width 50 height 30
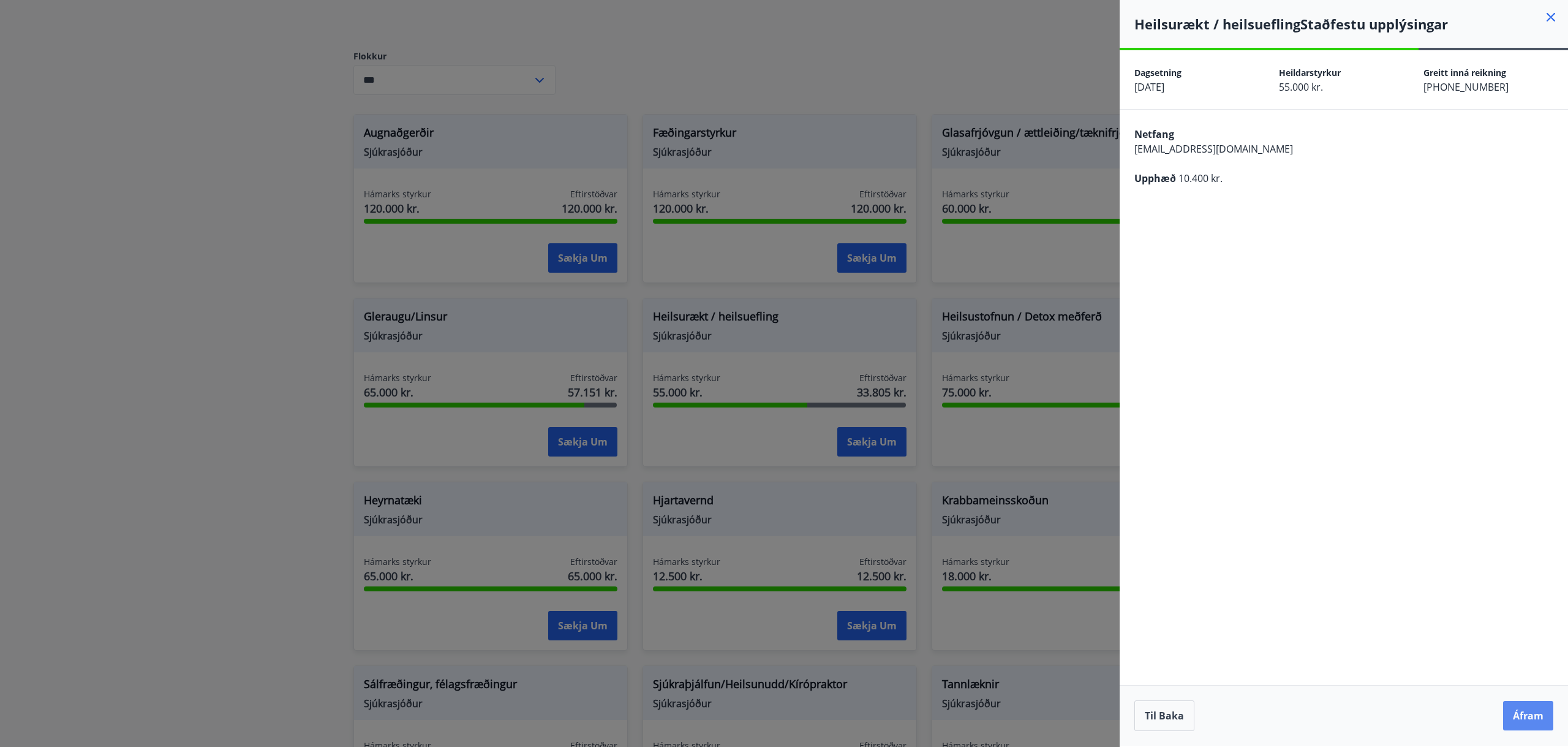
click at [1509, 723] on button "Áfram" at bounding box center [1528, 716] width 50 height 30
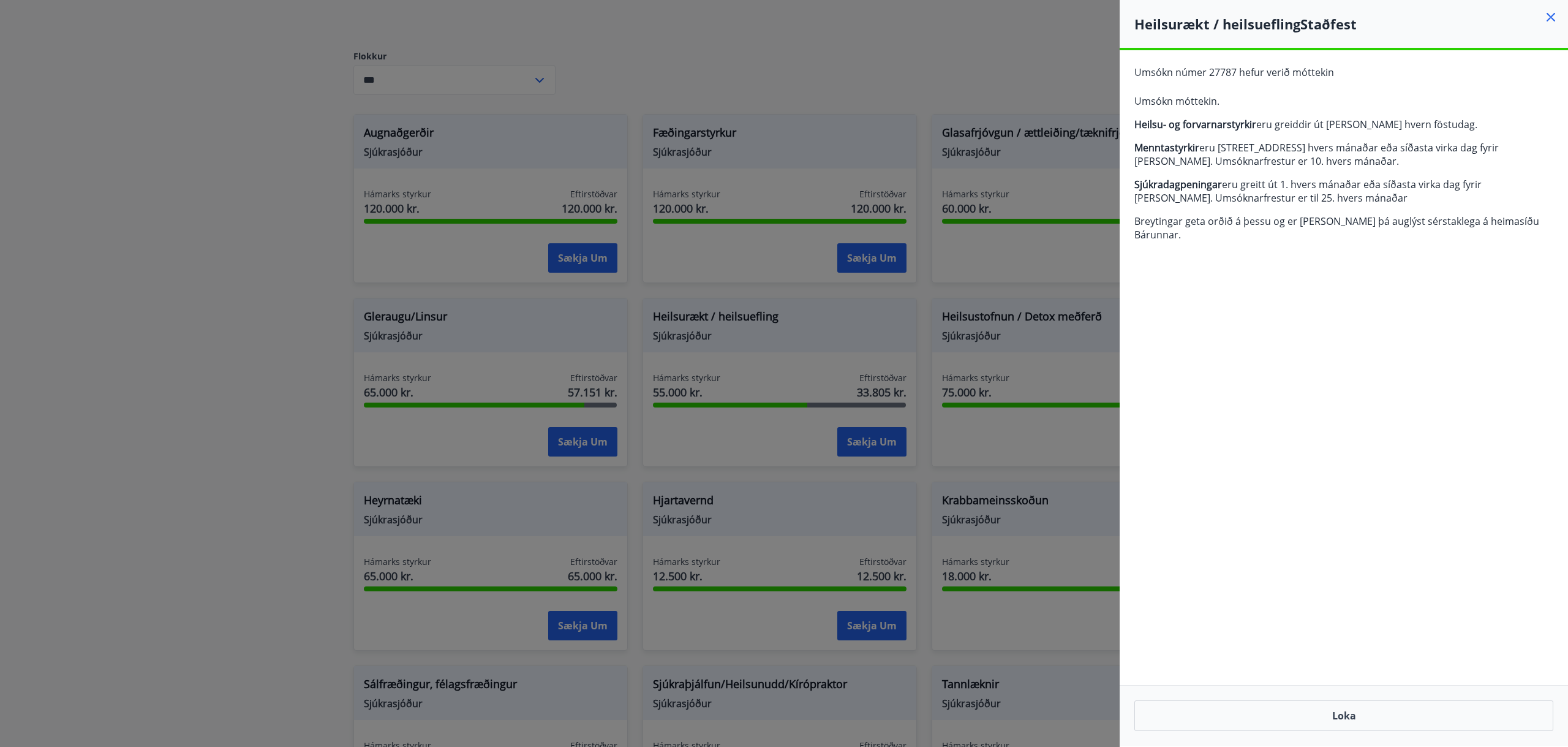
click at [1549, 23] on icon at bounding box center [1551, 17] width 15 height 15
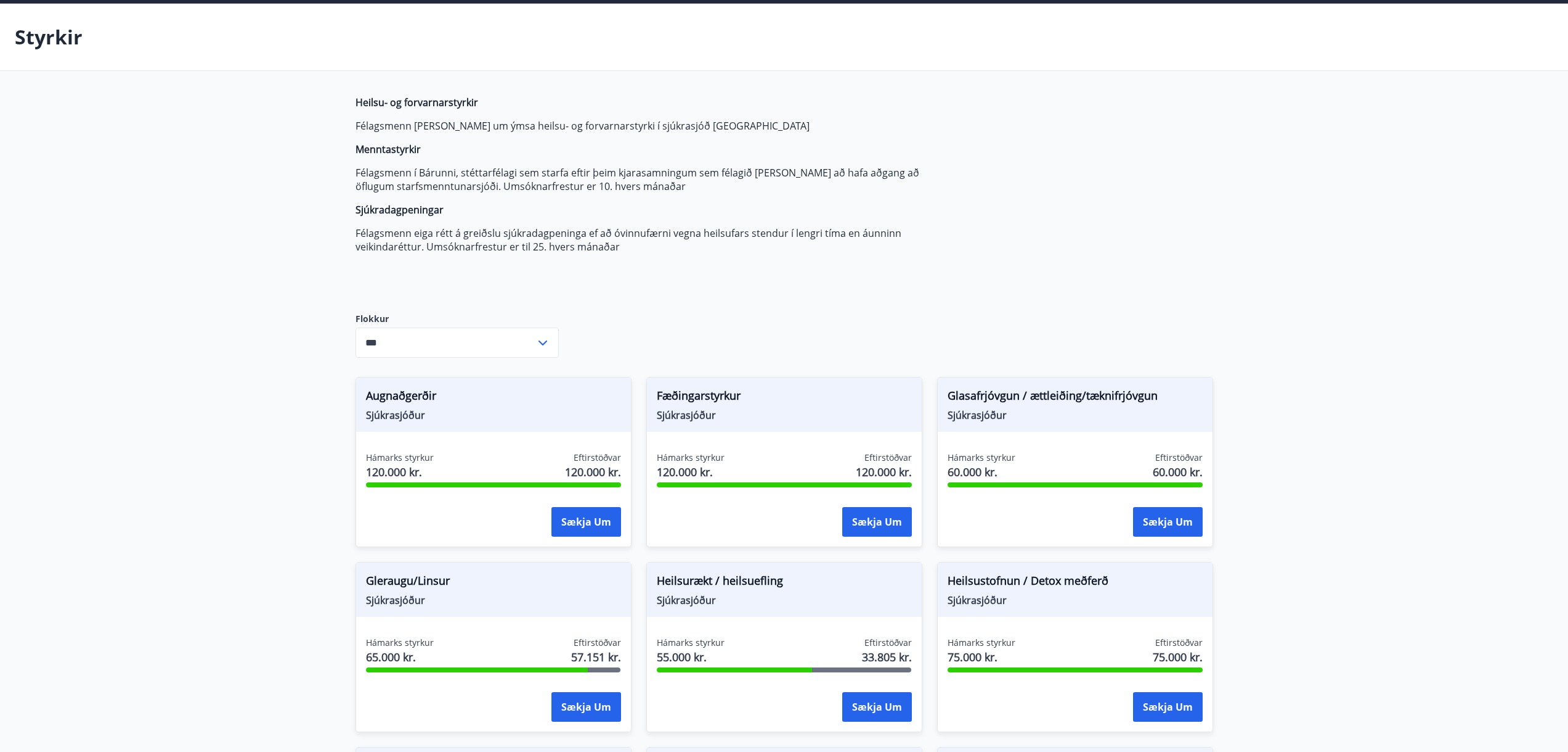
scroll to position [0, 0]
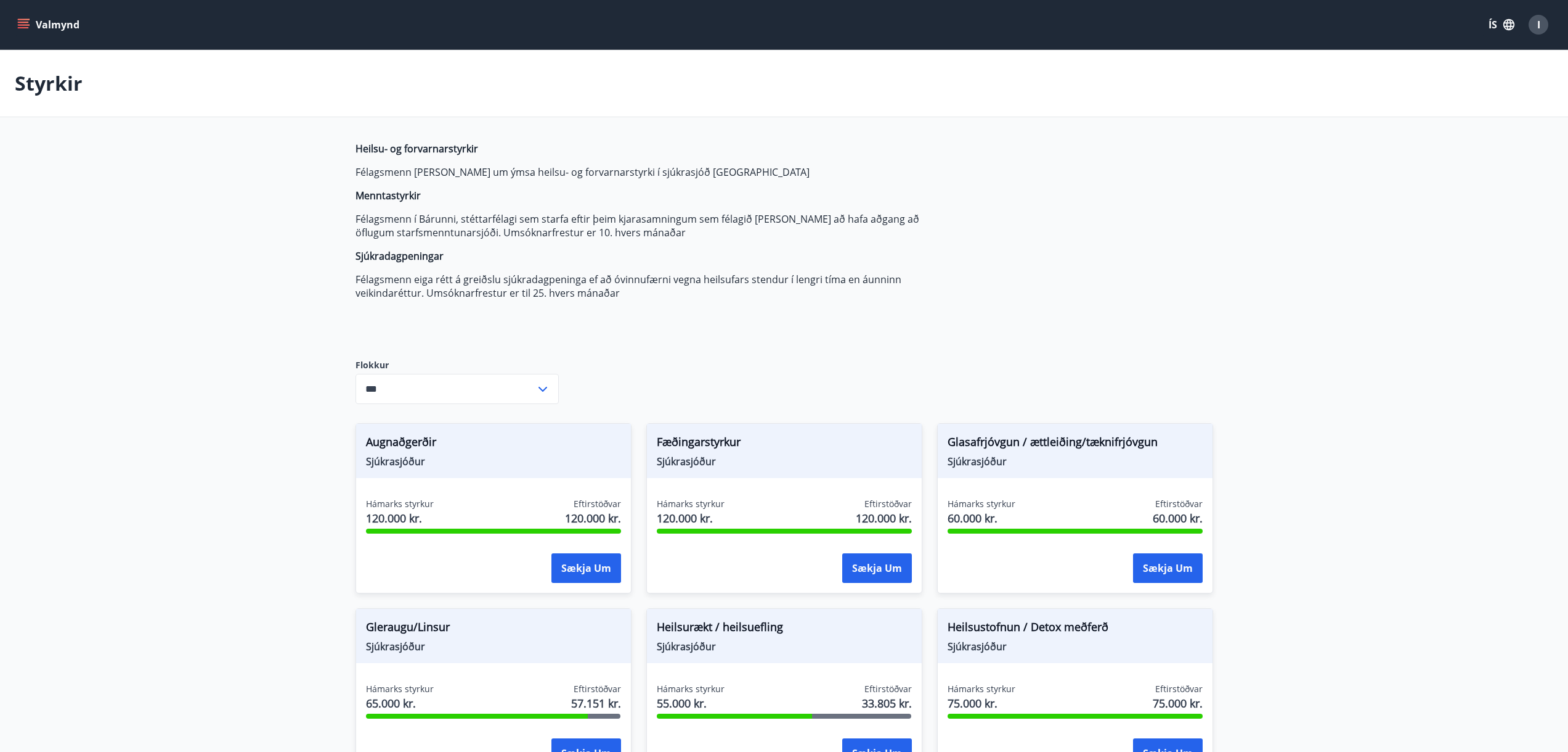
click at [63, 29] on button "Valmynd" at bounding box center [49, 25] width 69 height 22
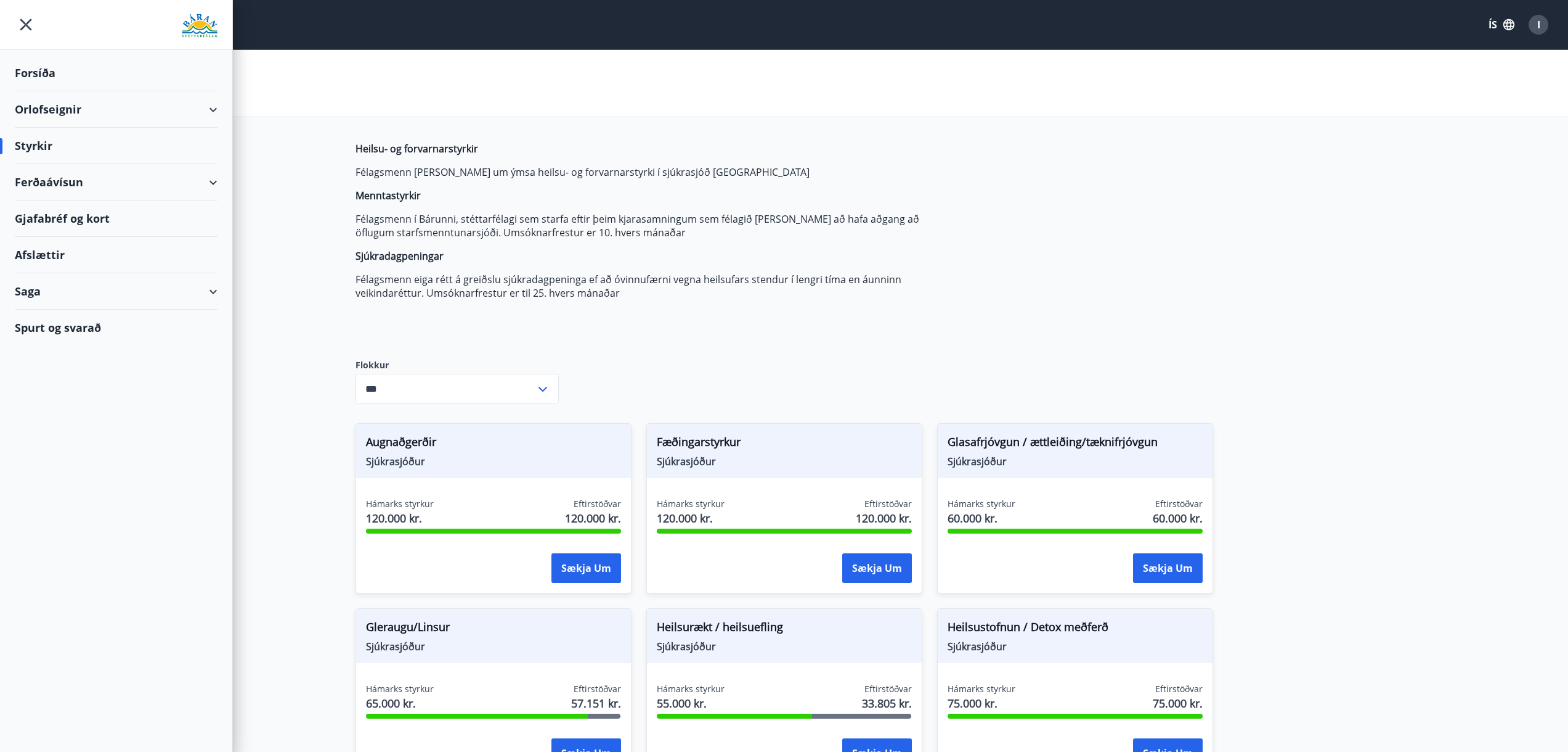
click at [52, 73] on div "Forsíða" at bounding box center [116, 72] width 203 height 37
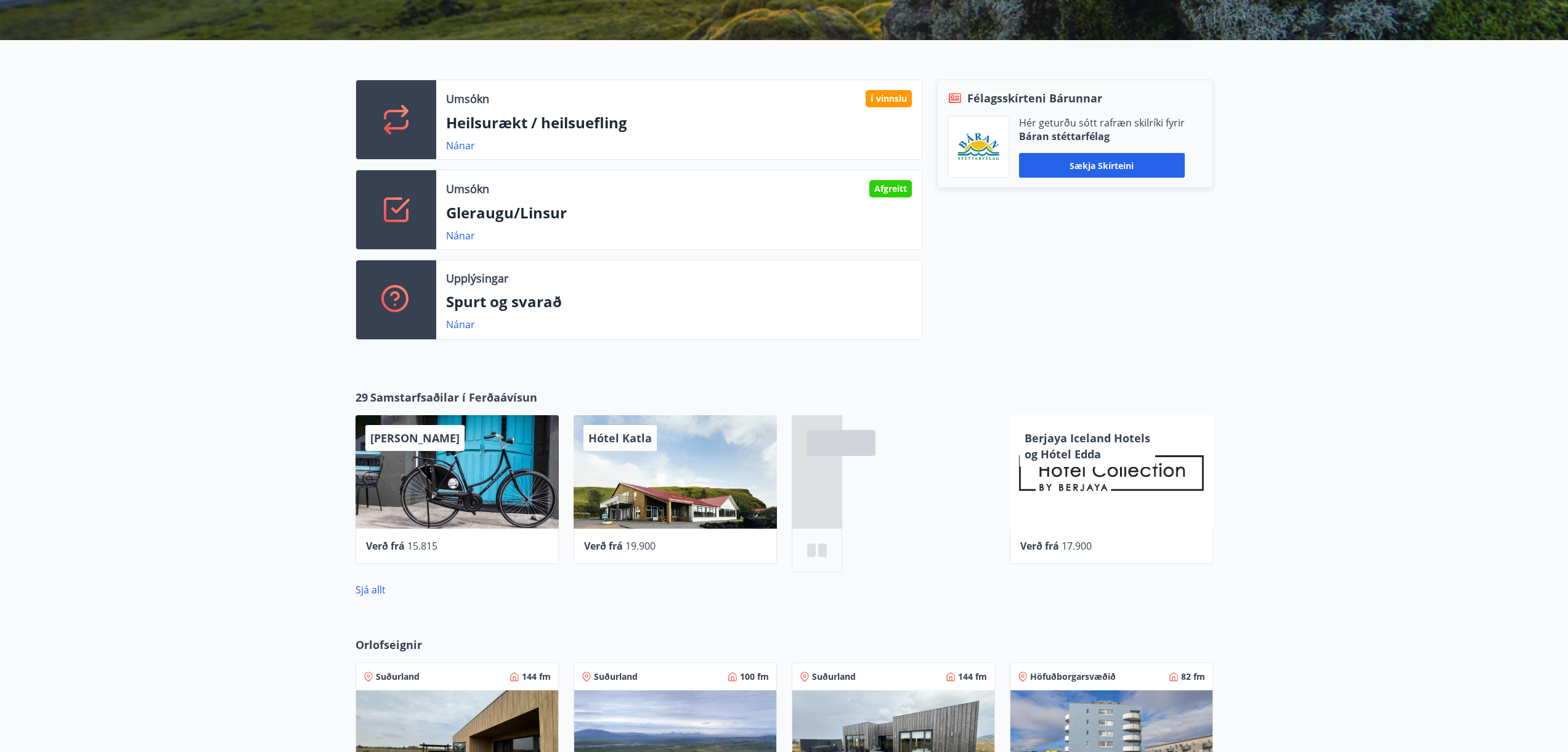
scroll to position [308, 0]
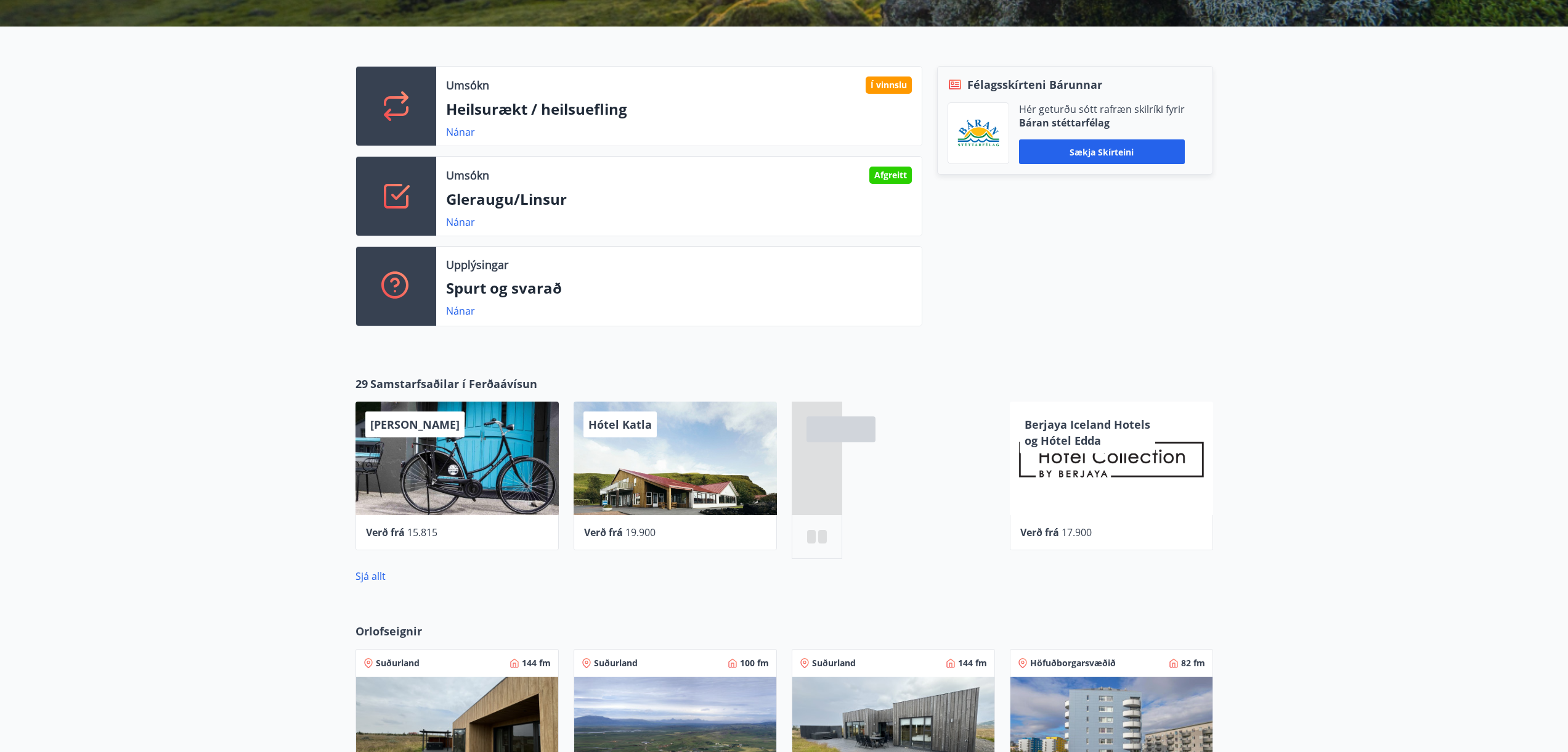
click at [618, 109] on p "Heilsurækt / heilsuefling" at bounding box center [679, 109] width 466 height 21
click at [458, 129] on link "Nánar" at bounding box center [460, 132] width 29 height 13
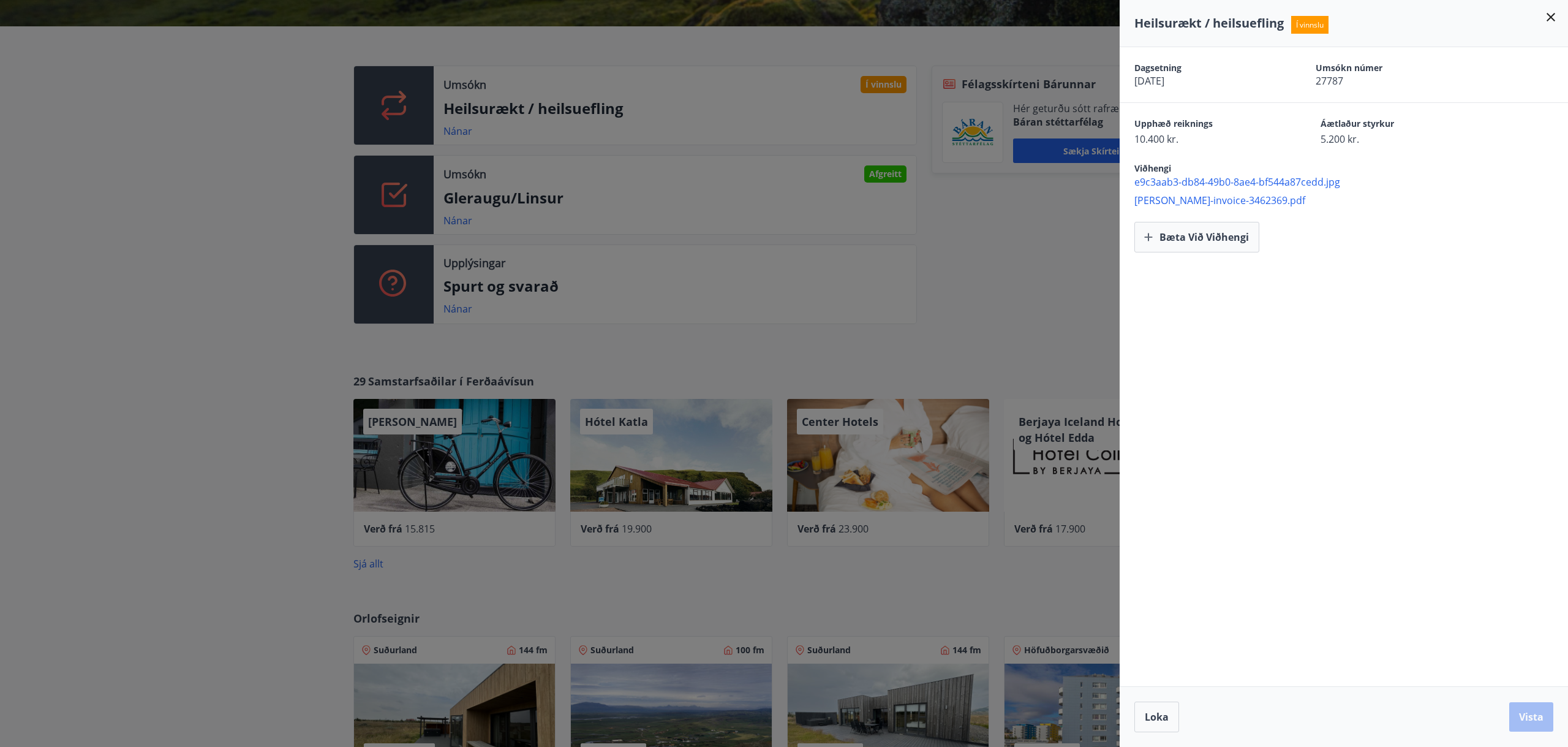
click at [1551, 13] on icon at bounding box center [1551, 17] width 15 height 15
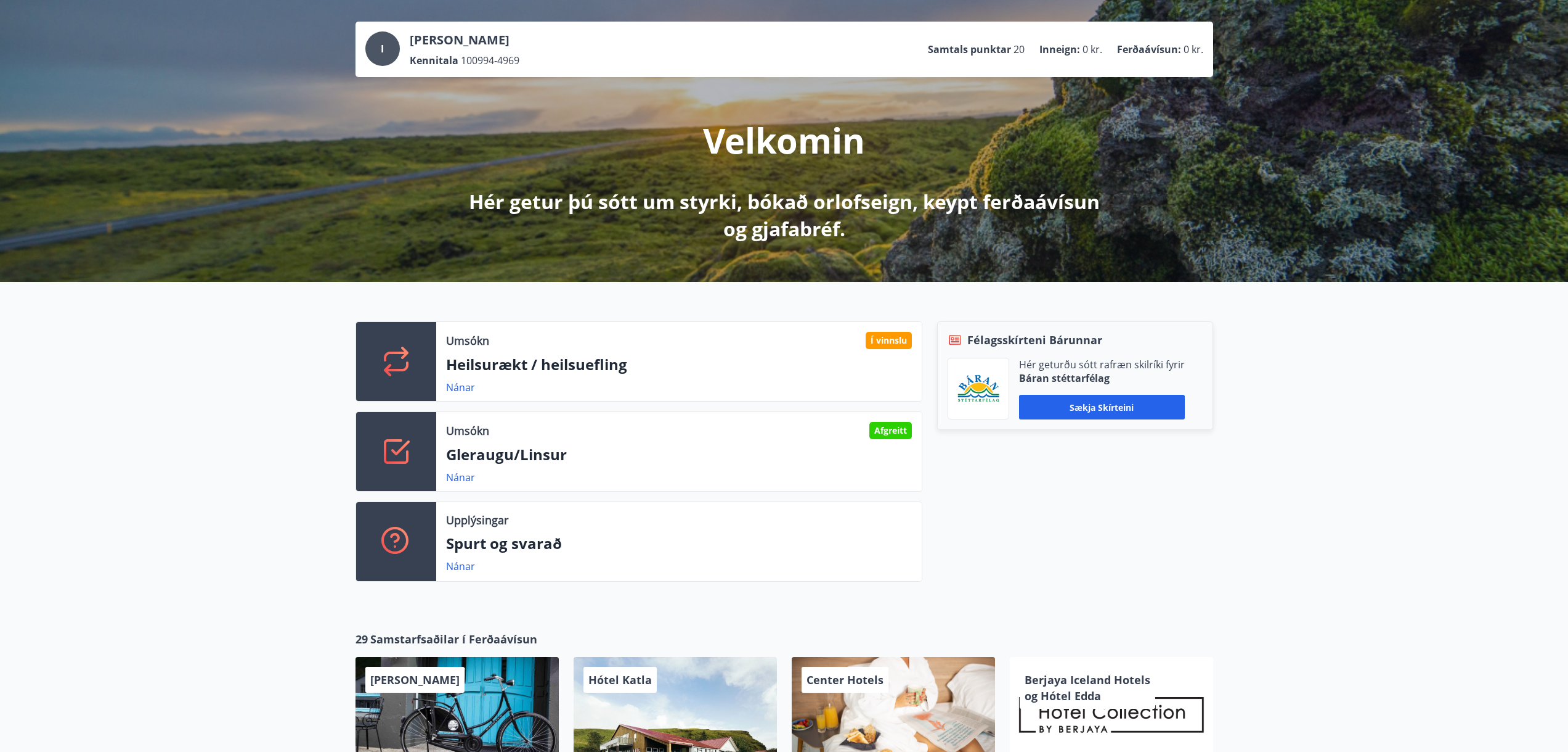
scroll to position [0, 0]
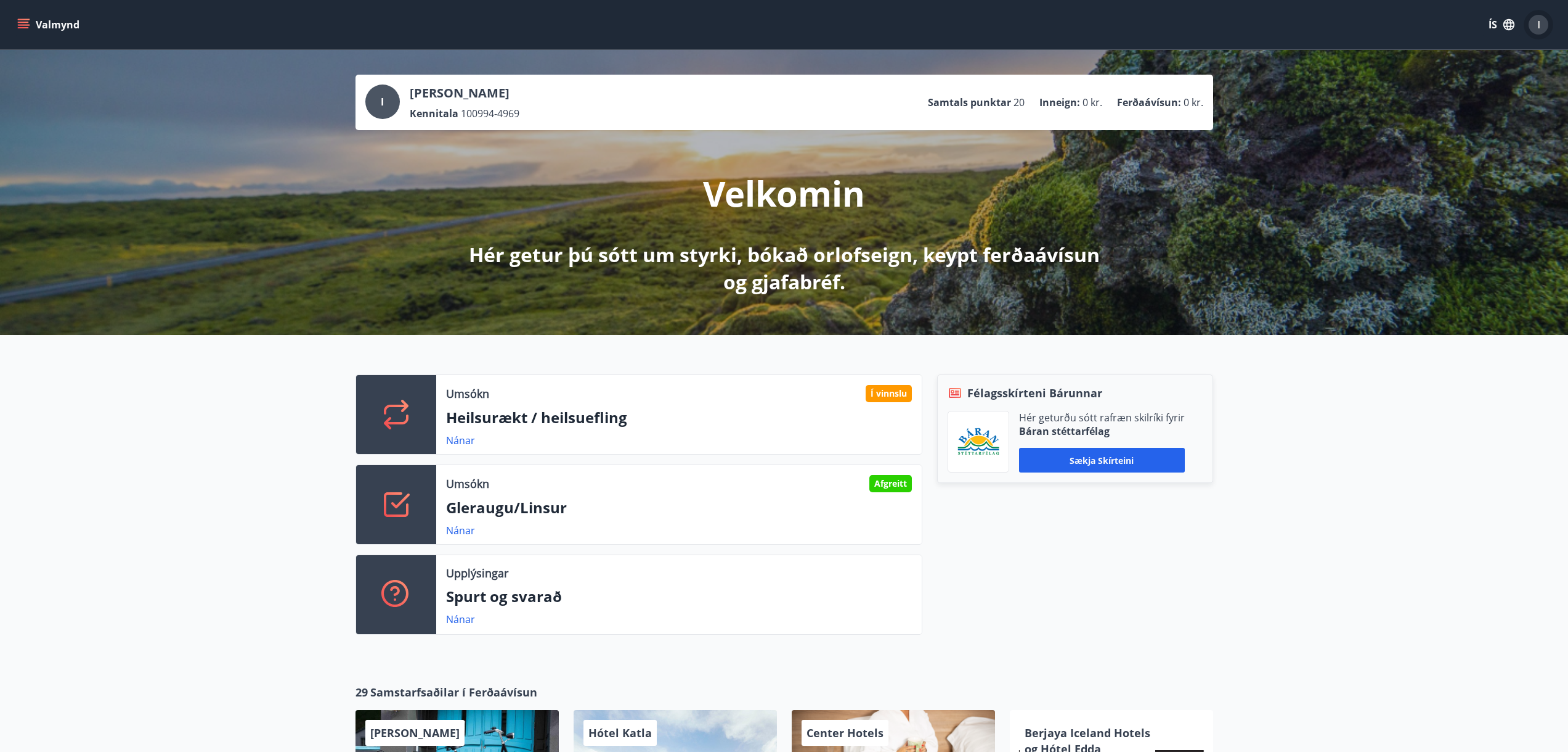
click at [1543, 28] on div "I" at bounding box center [1539, 25] width 19 height 19
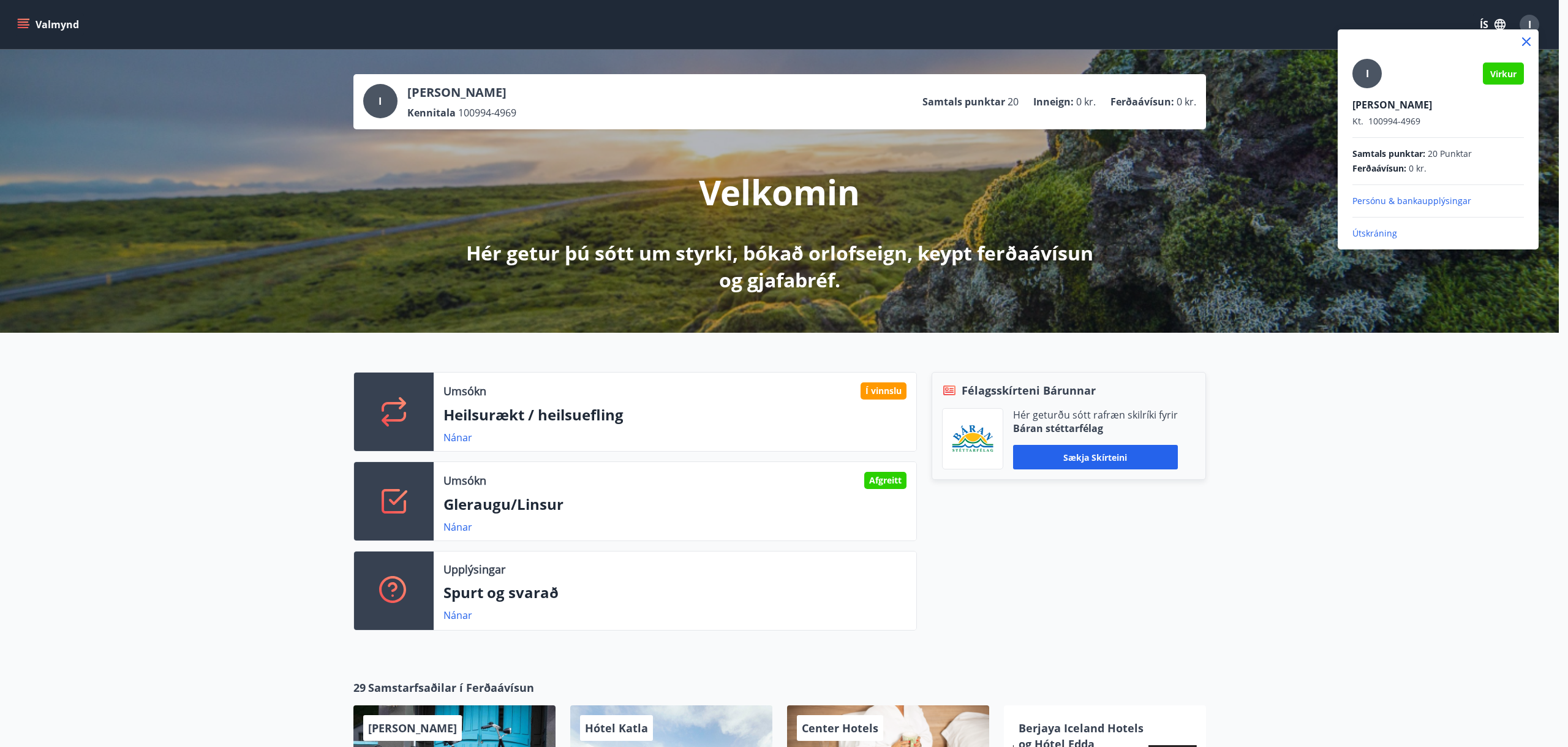
click at [1367, 228] on p "Útskráning" at bounding box center [1437, 233] width 171 height 13
click at [1370, 232] on p "Útskráning" at bounding box center [1437, 233] width 171 height 13
click at [1530, 46] on icon at bounding box center [1526, 42] width 15 height 15
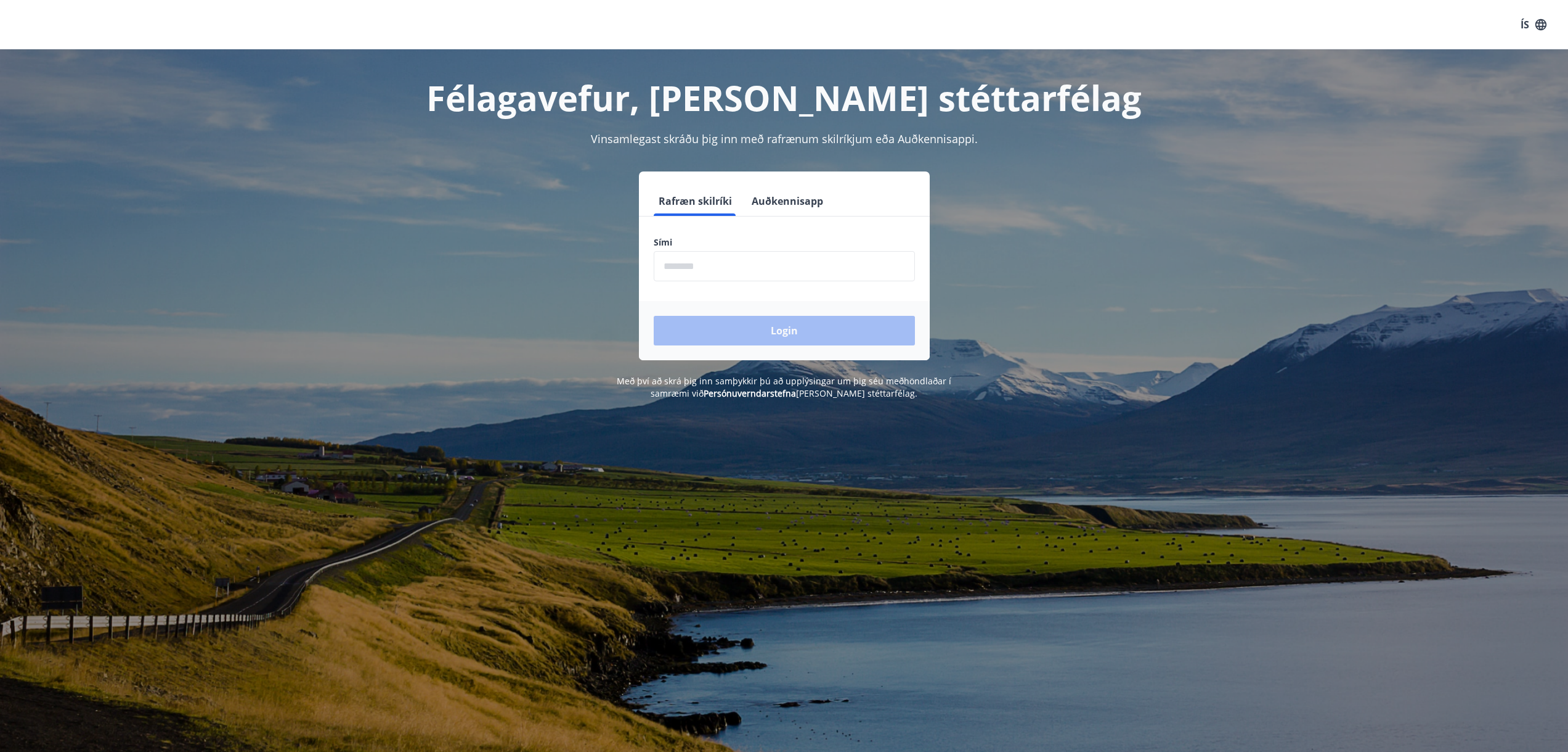
click at [805, 276] on input "phone" at bounding box center [784, 266] width 261 height 30
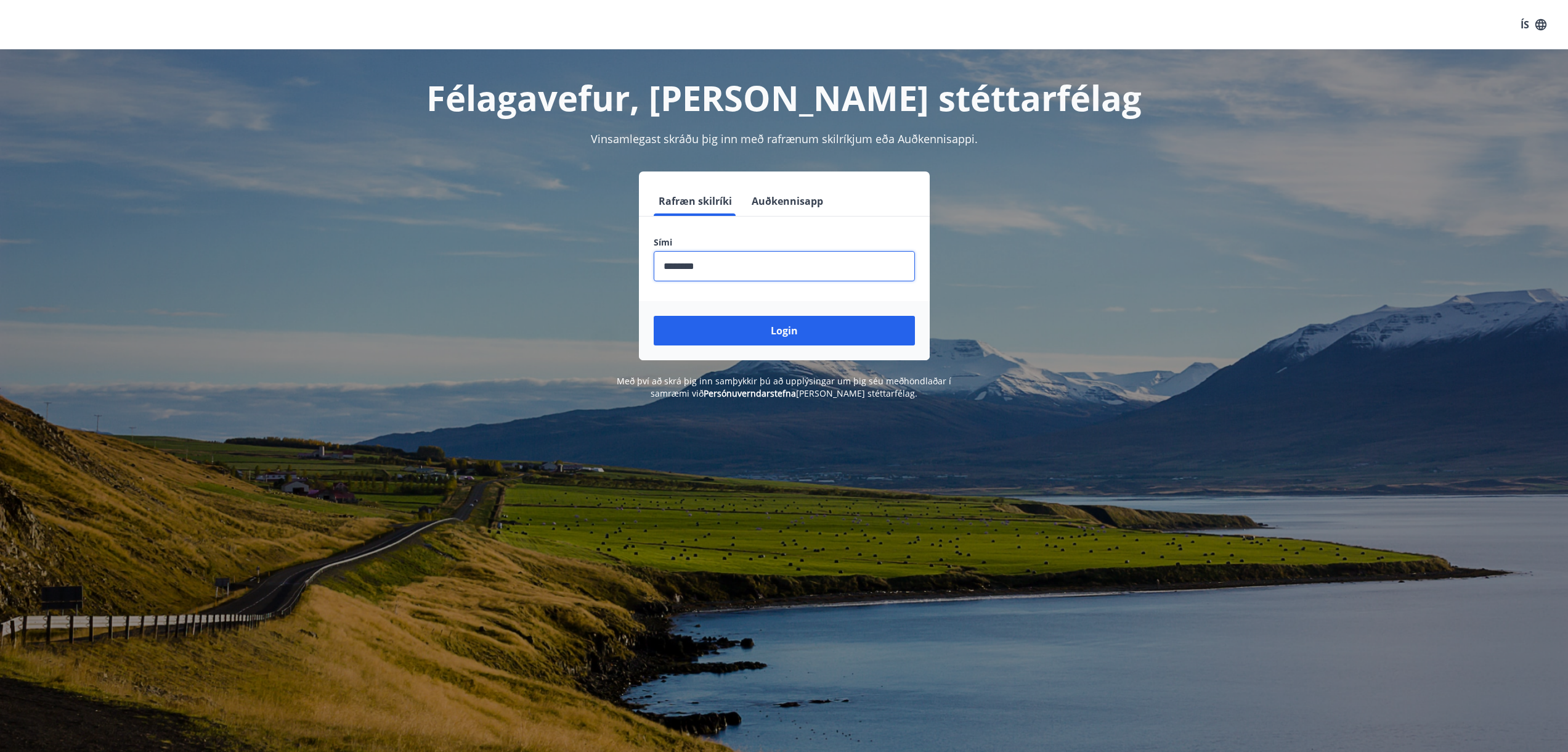
type input "********"
click at [654, 316] on button "Login" at bounding box center [784, 331] width 261 height 30
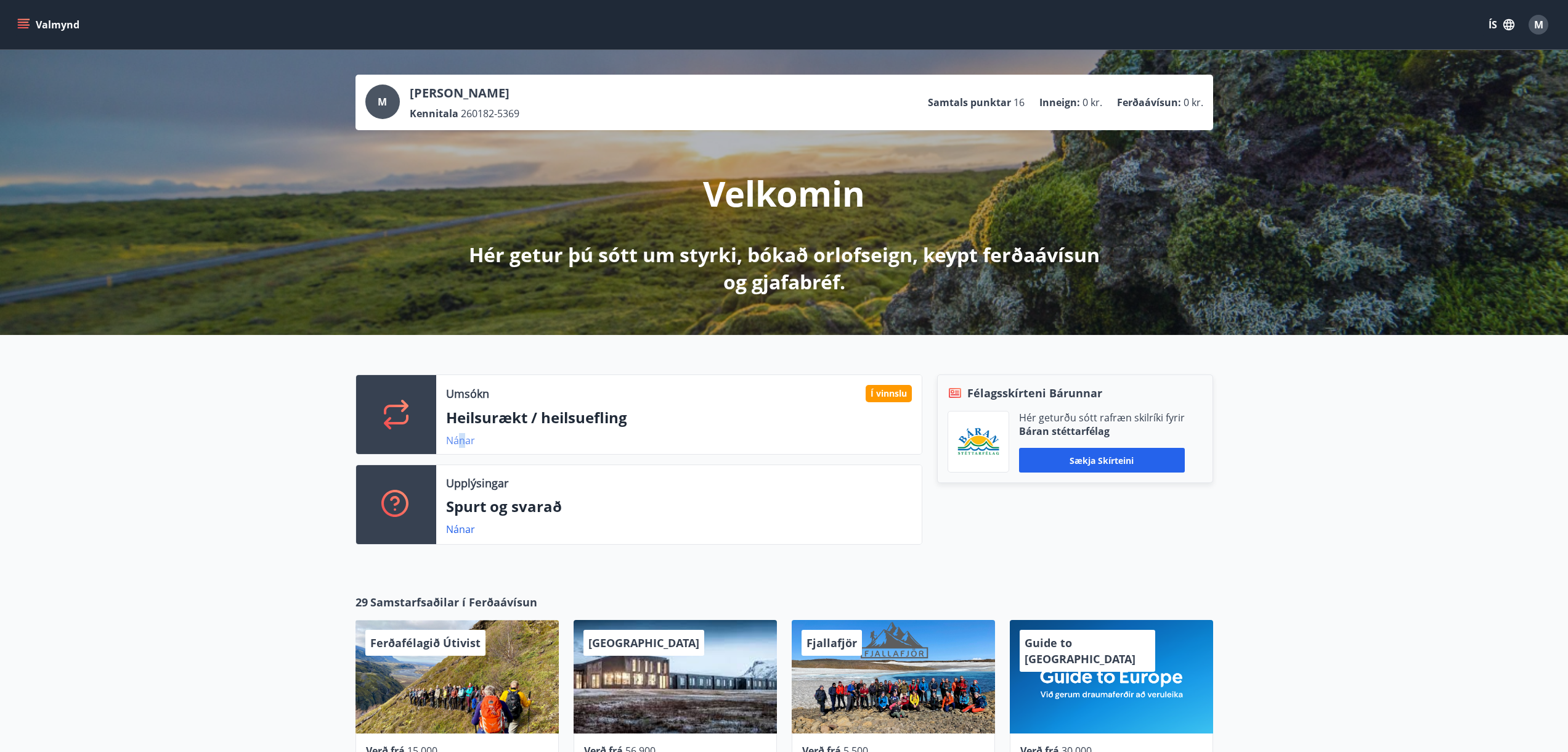
click at [465, 444] on link "Nánar" at bounding box center [460, 440] width 29 height 13
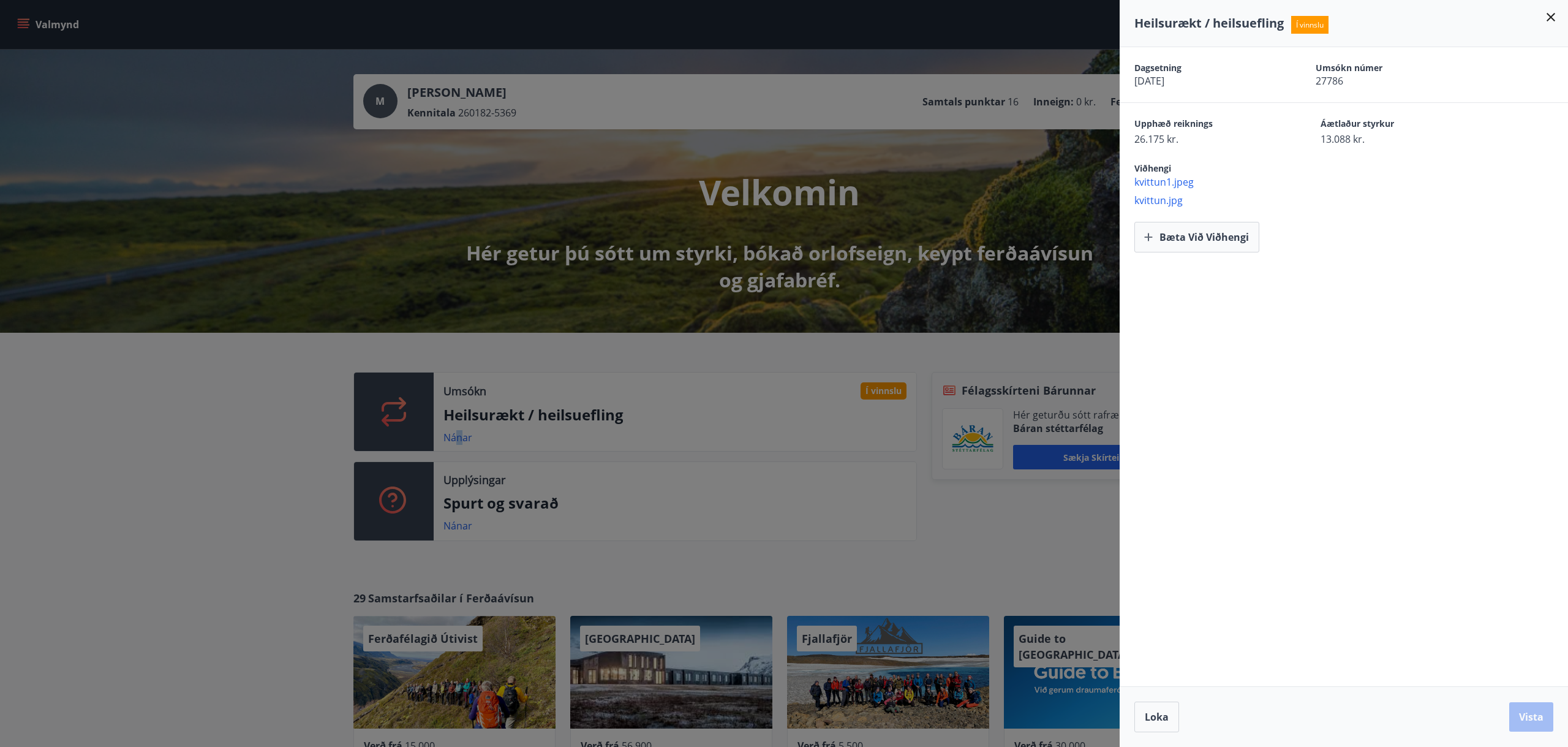
click at [1551, 21] on icon at bounding box center [1551, 17] width 15 height 15
